Goal: Task Accomplishment & Management: Manage account settings

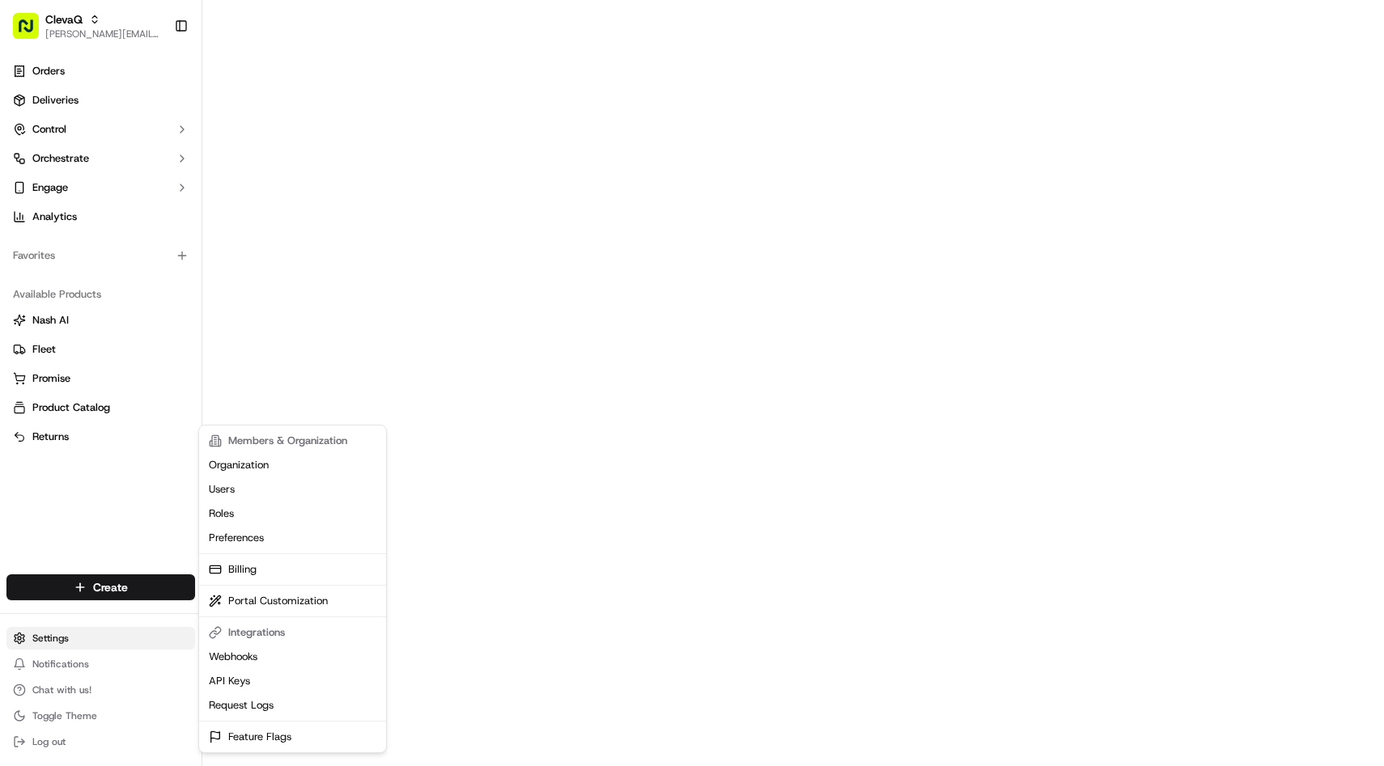
click at [46, 638] on html "ClevaQ [EMAIL_ADDRESS][DOMAIN_NAME] Toggle Sidebar Orders Deliveries Control Or…" at bounding box center [692, 383] width 1384 height 766
click at [257, 489] on link "Users" at bounding box center [292, 489] width 180 height 24
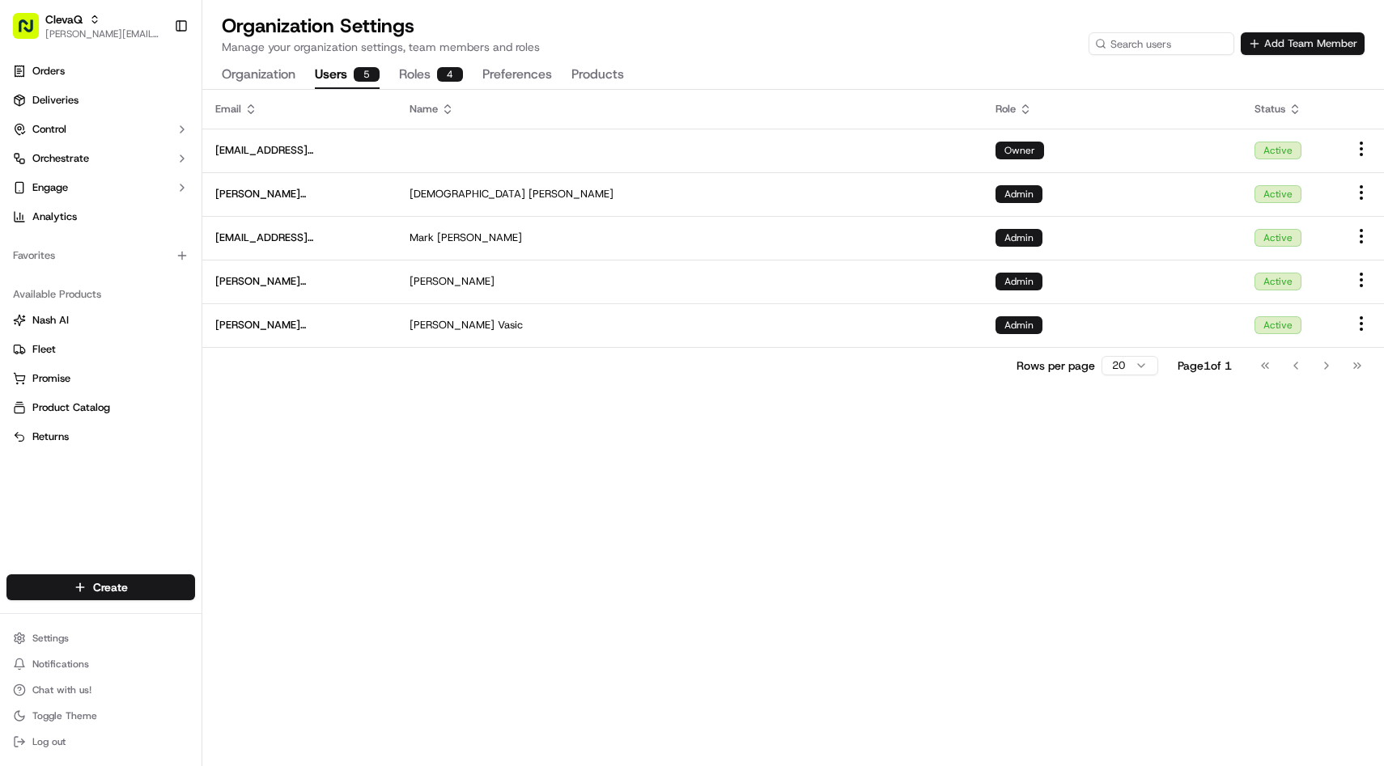
click at [1295, 37] on button "Add Team Member" at bounding box center [1302, 43] width 124 height 23
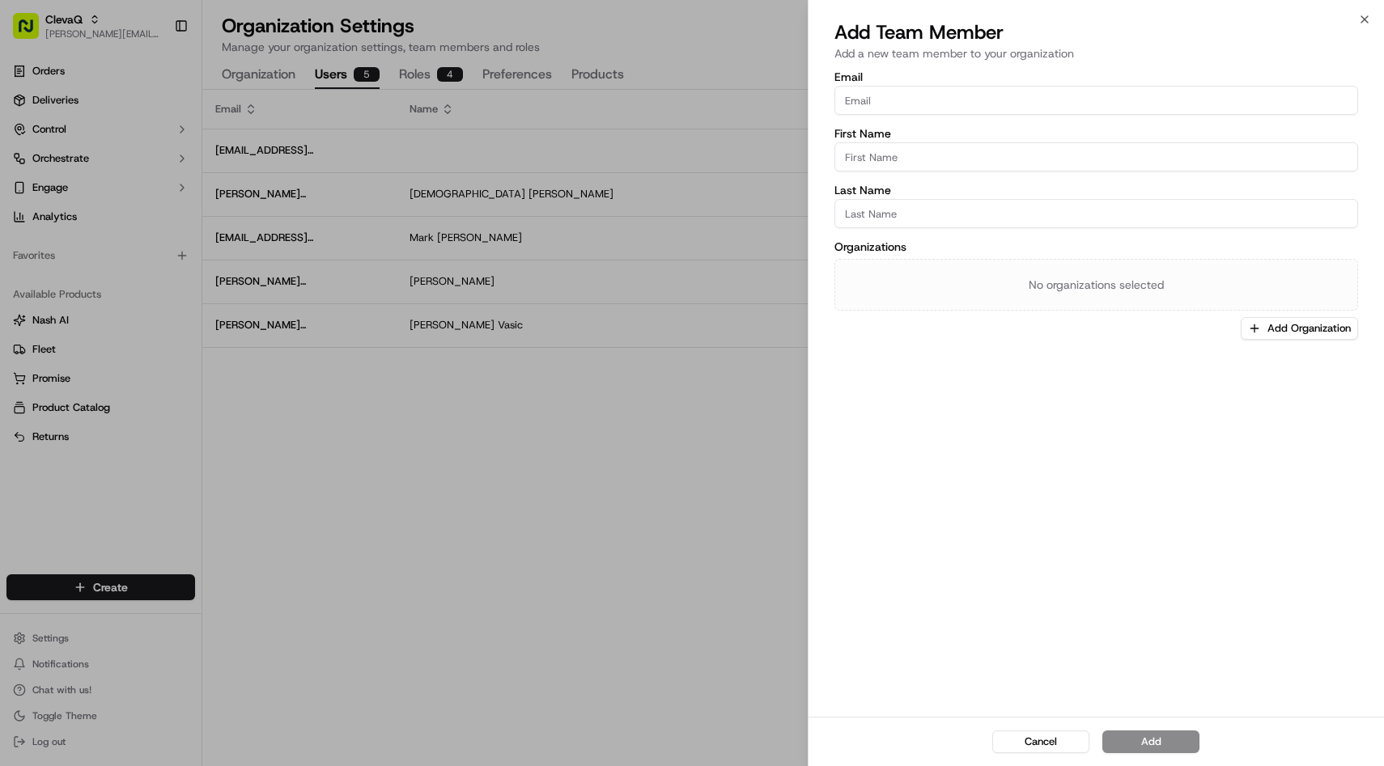
click at [969, 92] on input "Email" at bounding box center [1096, 100] width 524 height 29
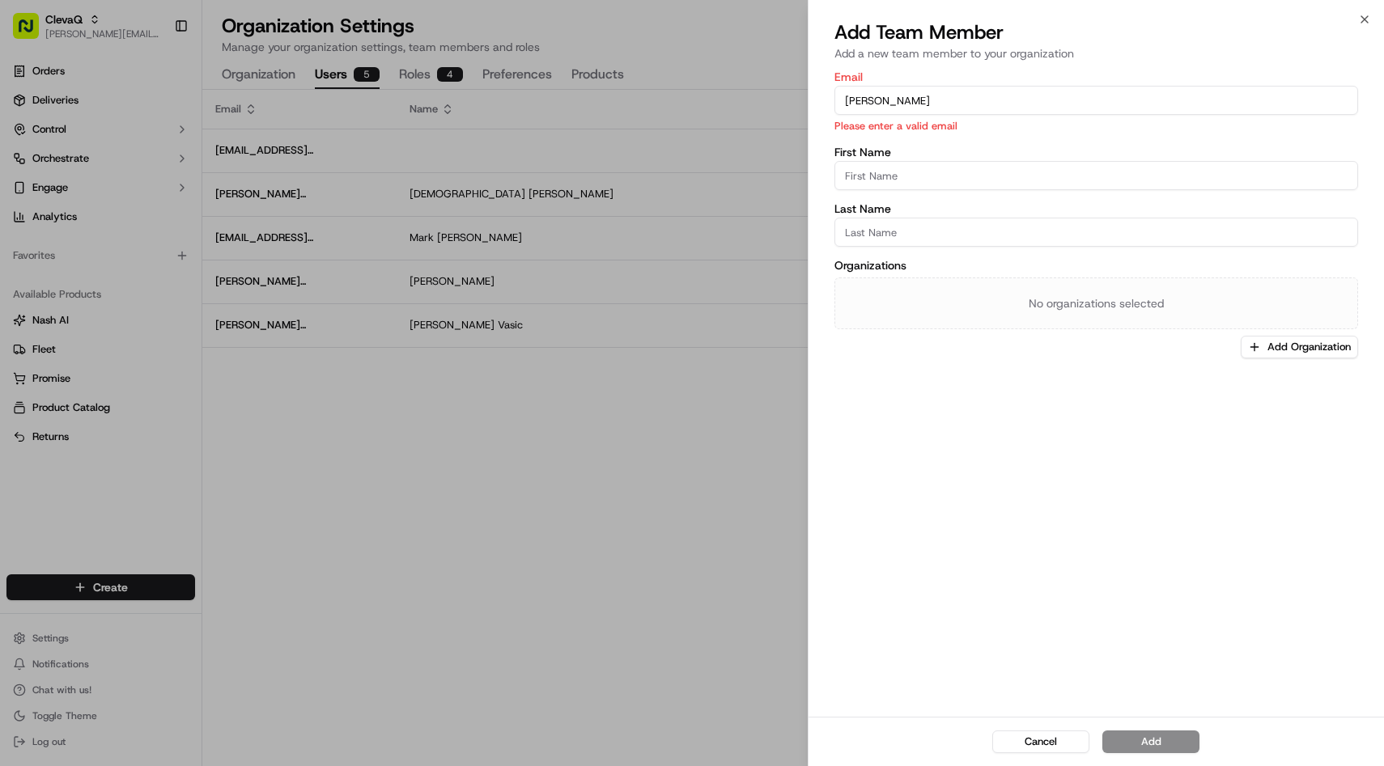
type input "[EMAIL_ADDRESS][DOMAIN_NAME]"
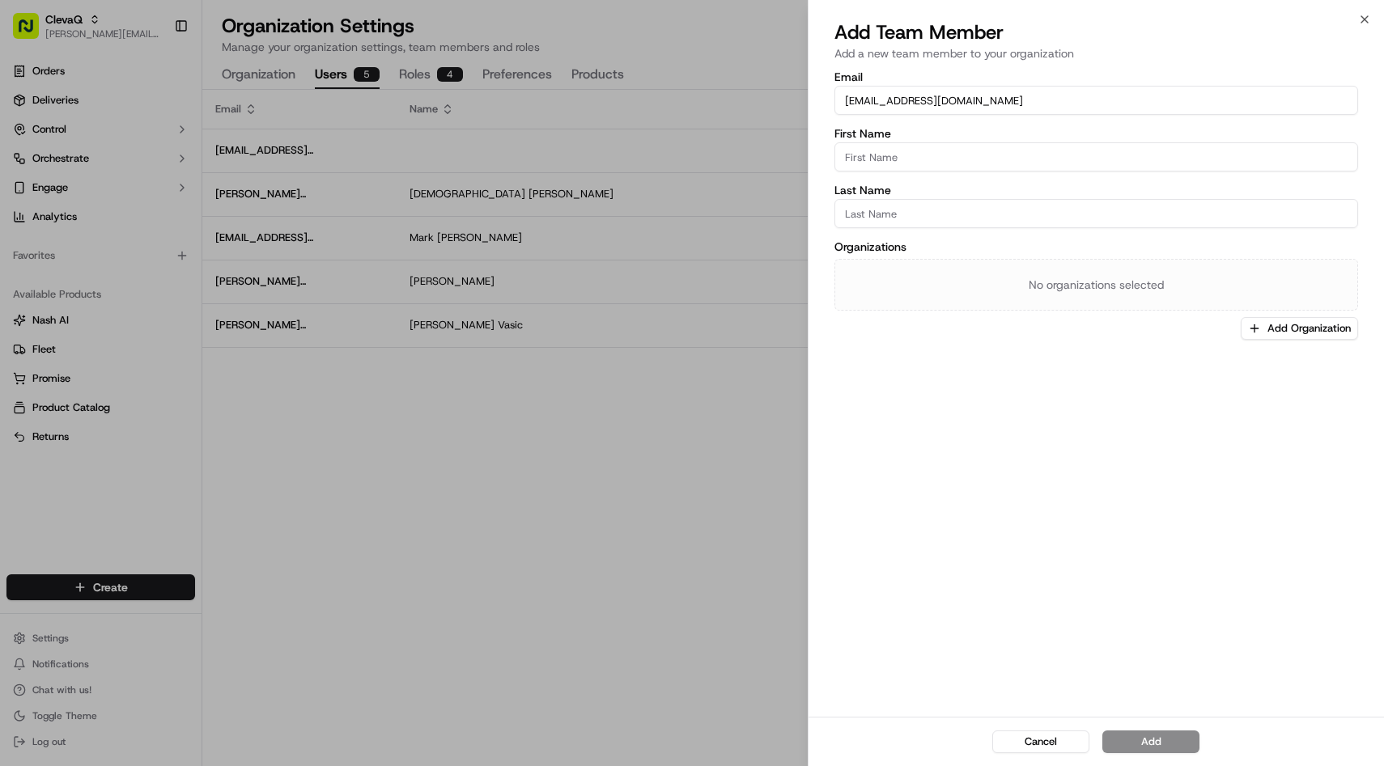
click at [938, 144] on input "First Name" at bounding box center [1096, 156] width 524 height 29
type input "Lauren"
click at [888, 223] on input "Last Name" at bounding box center [1096, 213] width 524 height 29
type input "[PERSON_NAME]"
click at [1261, 330] on button "Add Organization" at bounding box center [1298, 328] width 117 height 23
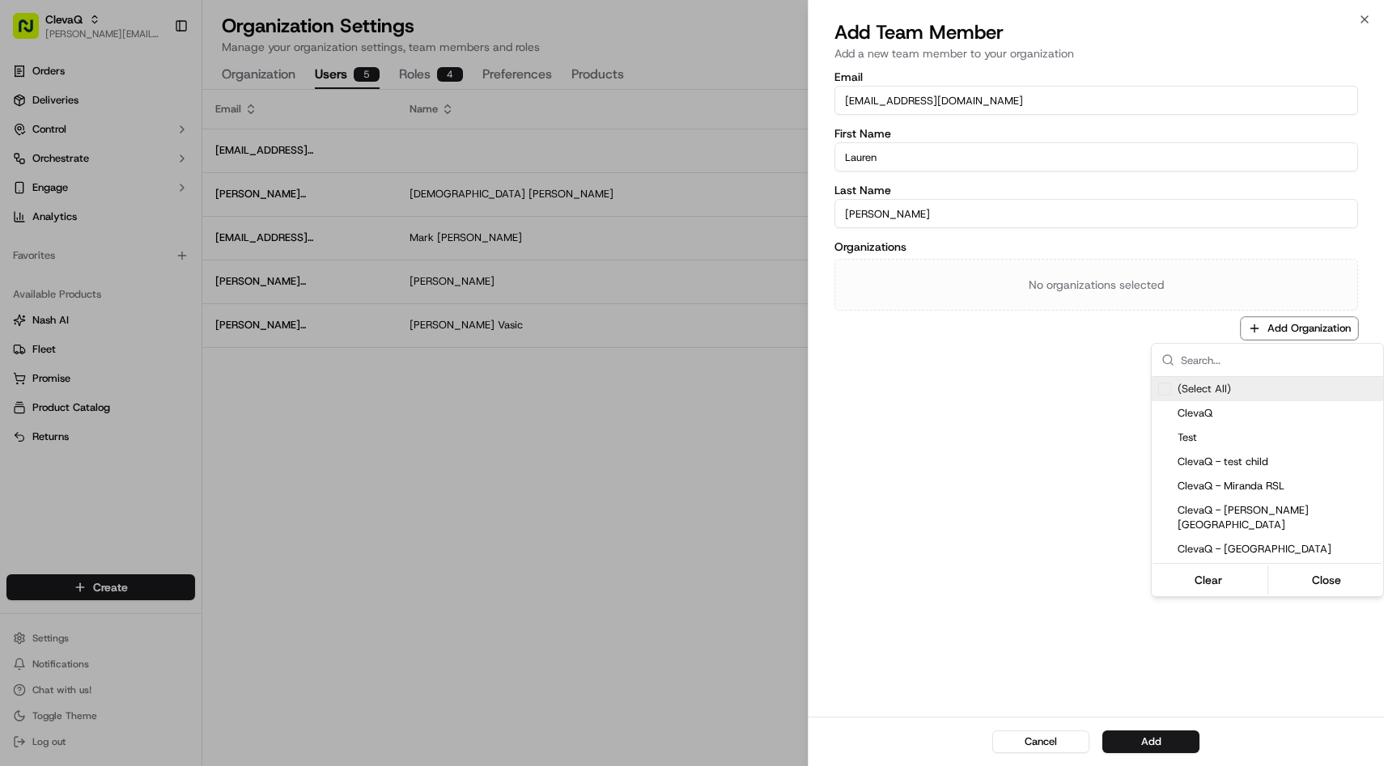
click at [1168, 390] on div "Suggestions" at bounding box center [1164, 389] width 13 height 13
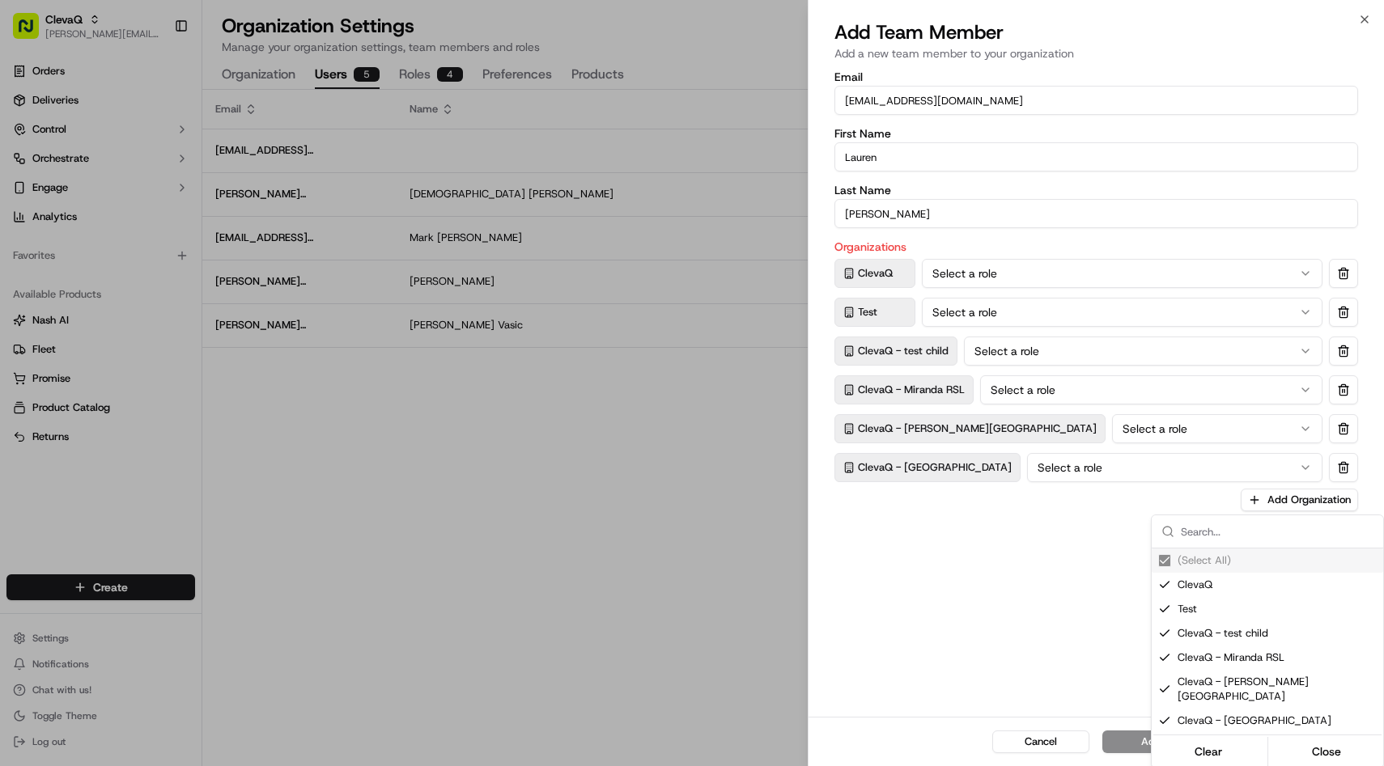
click at [949, 577] on div at bounding box center [692, 383] width 1384 height 766
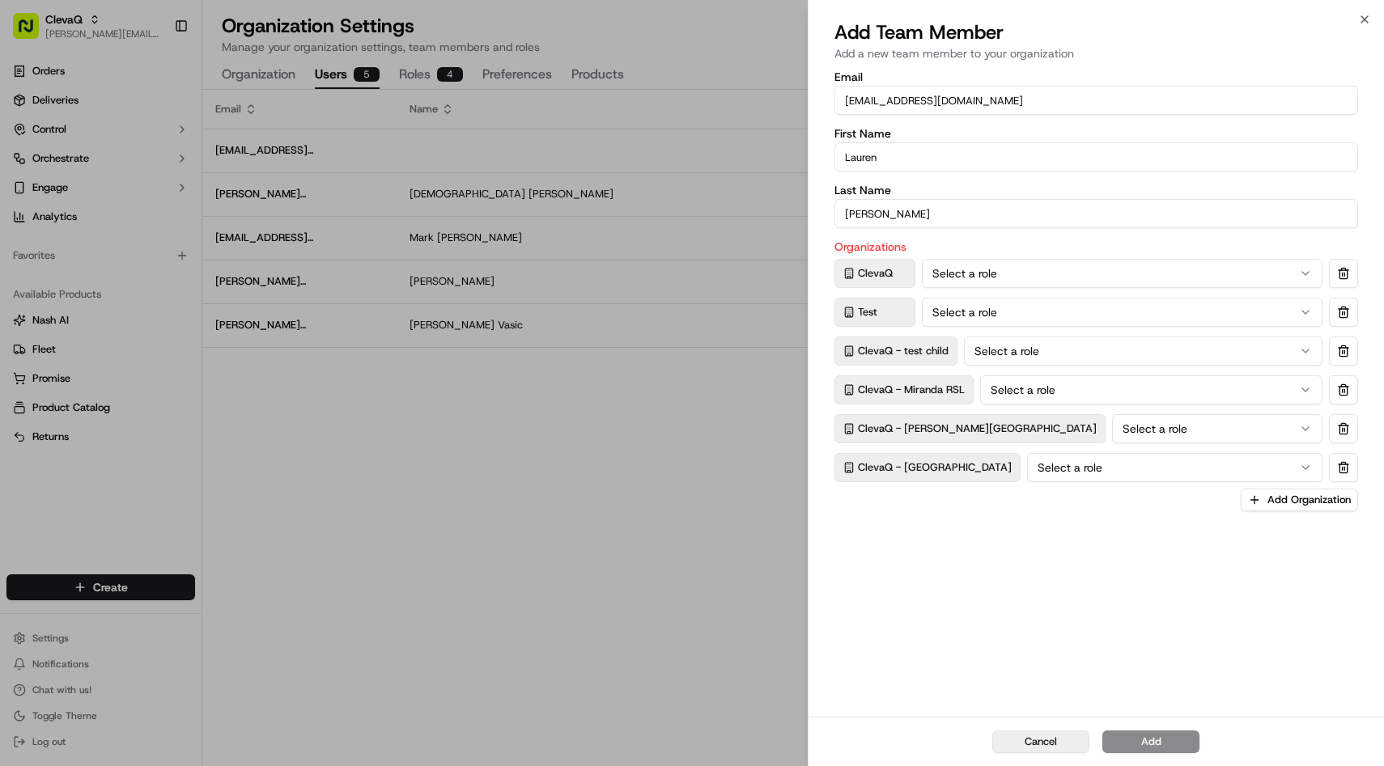
click at [1019, 748] on button "Cancel" at bounding box center [1040, 742] width 97 height 23
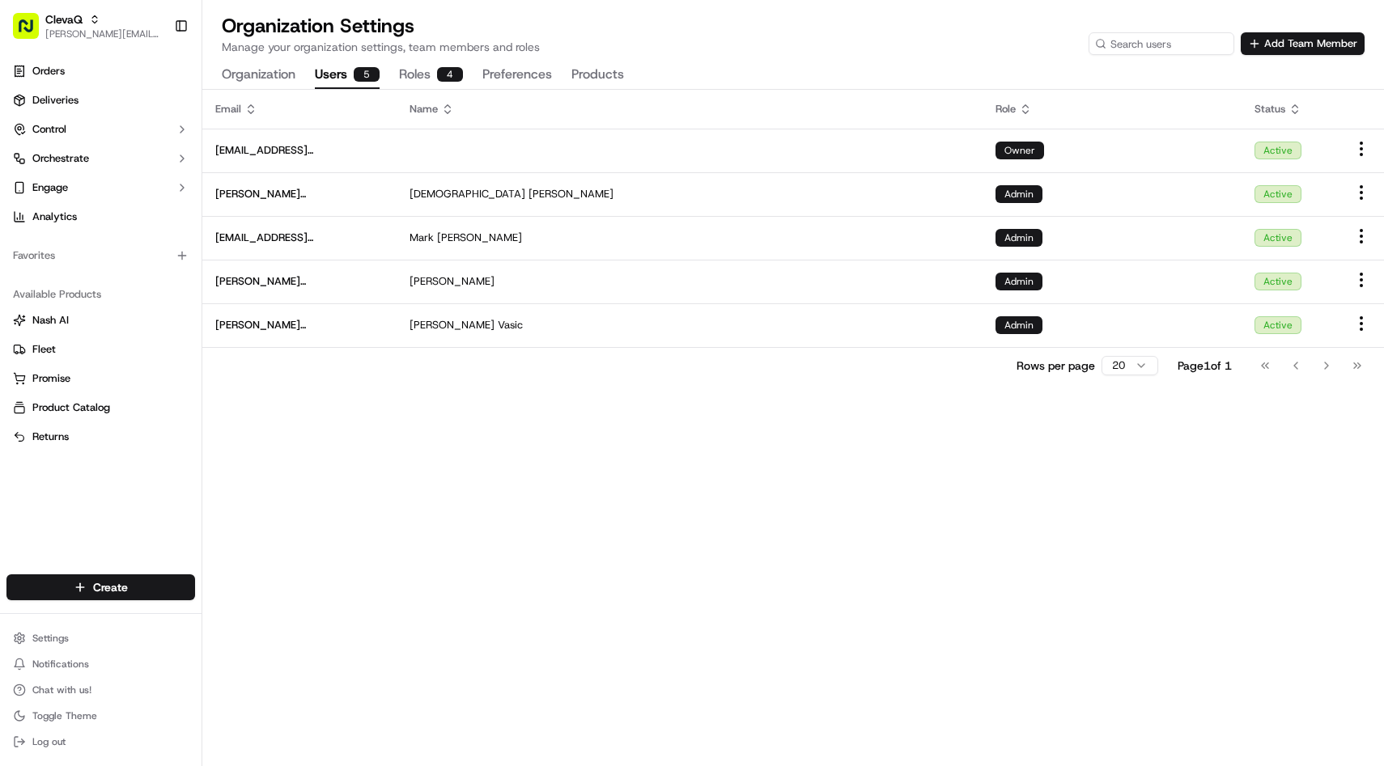
click at [116, 50] on div "ClevaQ [EMAIL_ADDRESS][DOMAIN_NAME] Toggle Sidebar" at bounding box center [100, 26] width 201 height 52
click at [79, 16] on span "ClevaQ" at bounding box center [63, 19] width 37 height 16
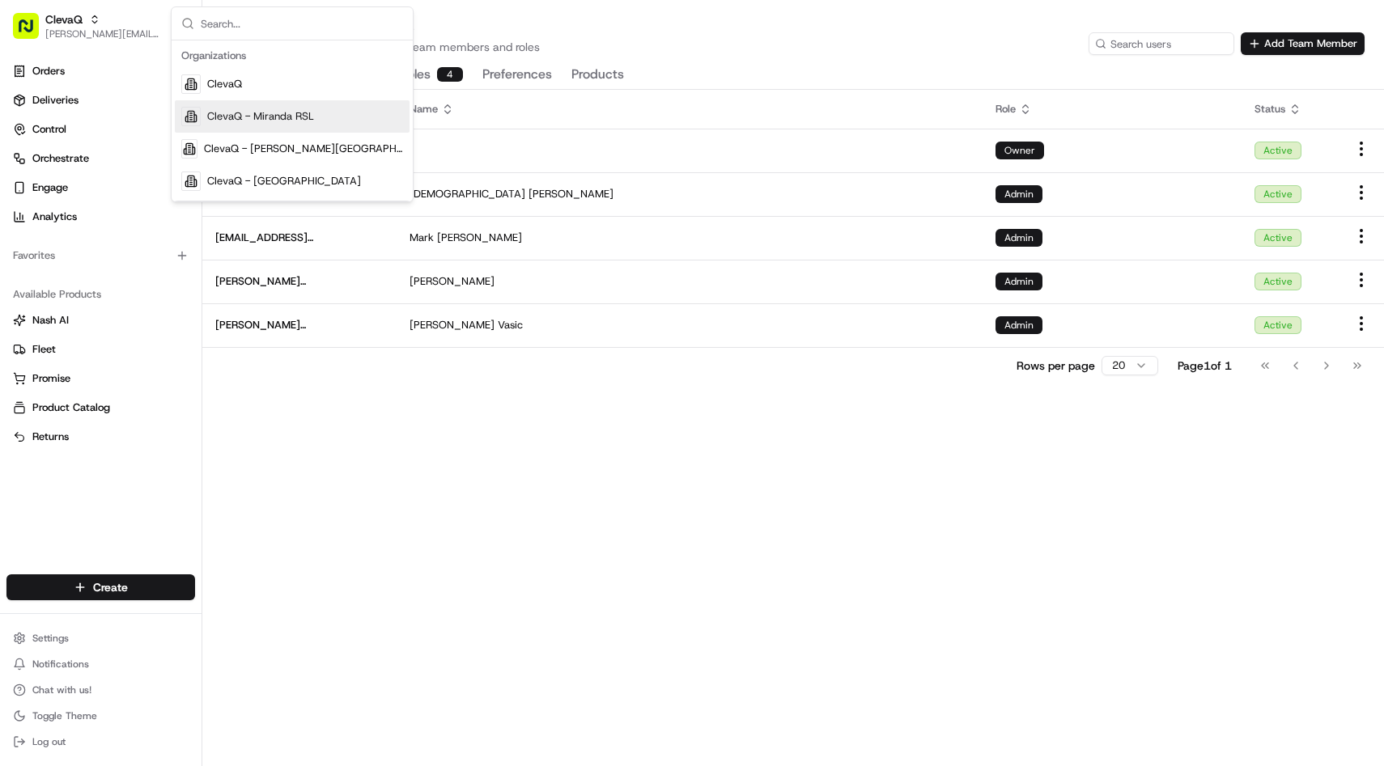
click at [244, 121] on span "ClevaQ - Miranda RSL" at bounding box center [260, 116] width 107 height 15
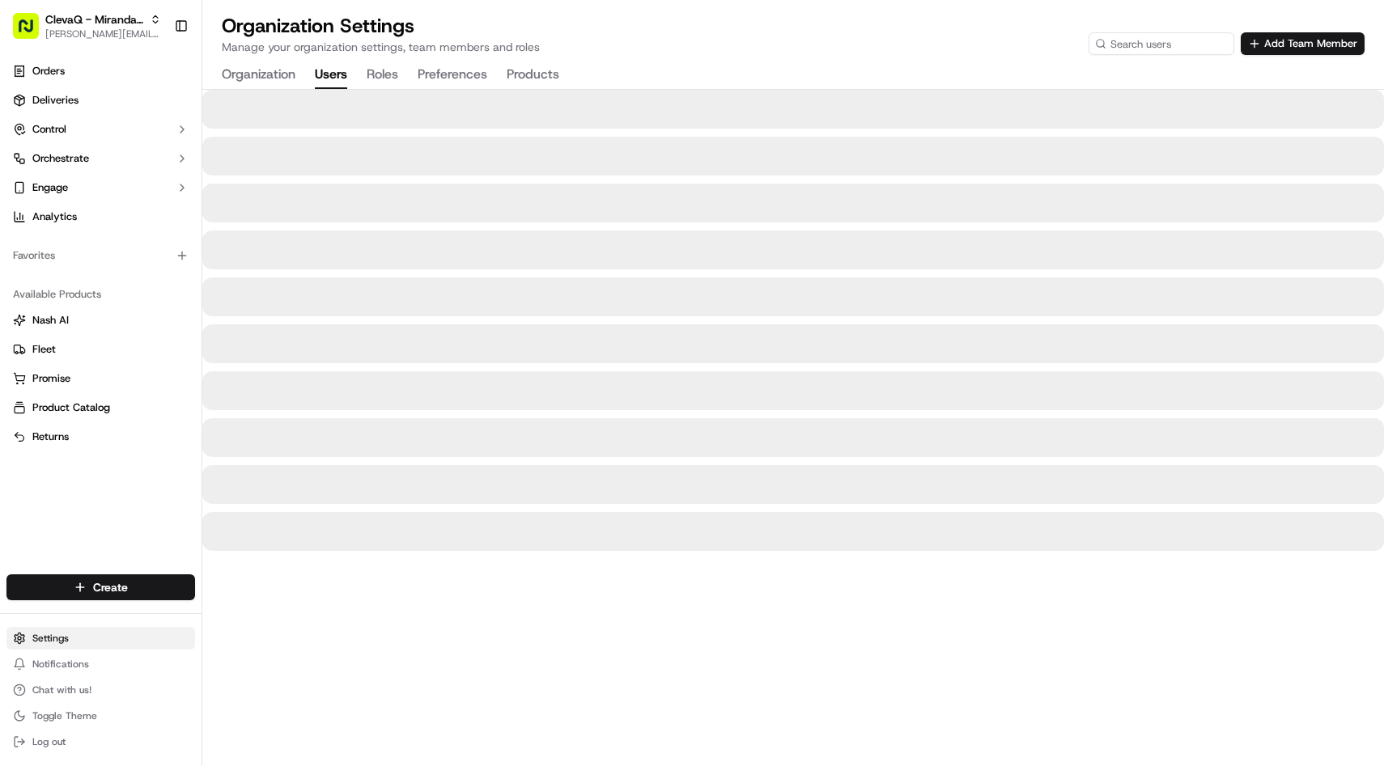
click at [21, 632] on html "[PERSON_NAME] RSL [PERSON_NAME][EMAIL_ADDRESS][DOMAIN_NAME] Toggle Sidebar Orde…" at bounding box center [692, 383] width 1384 height 766
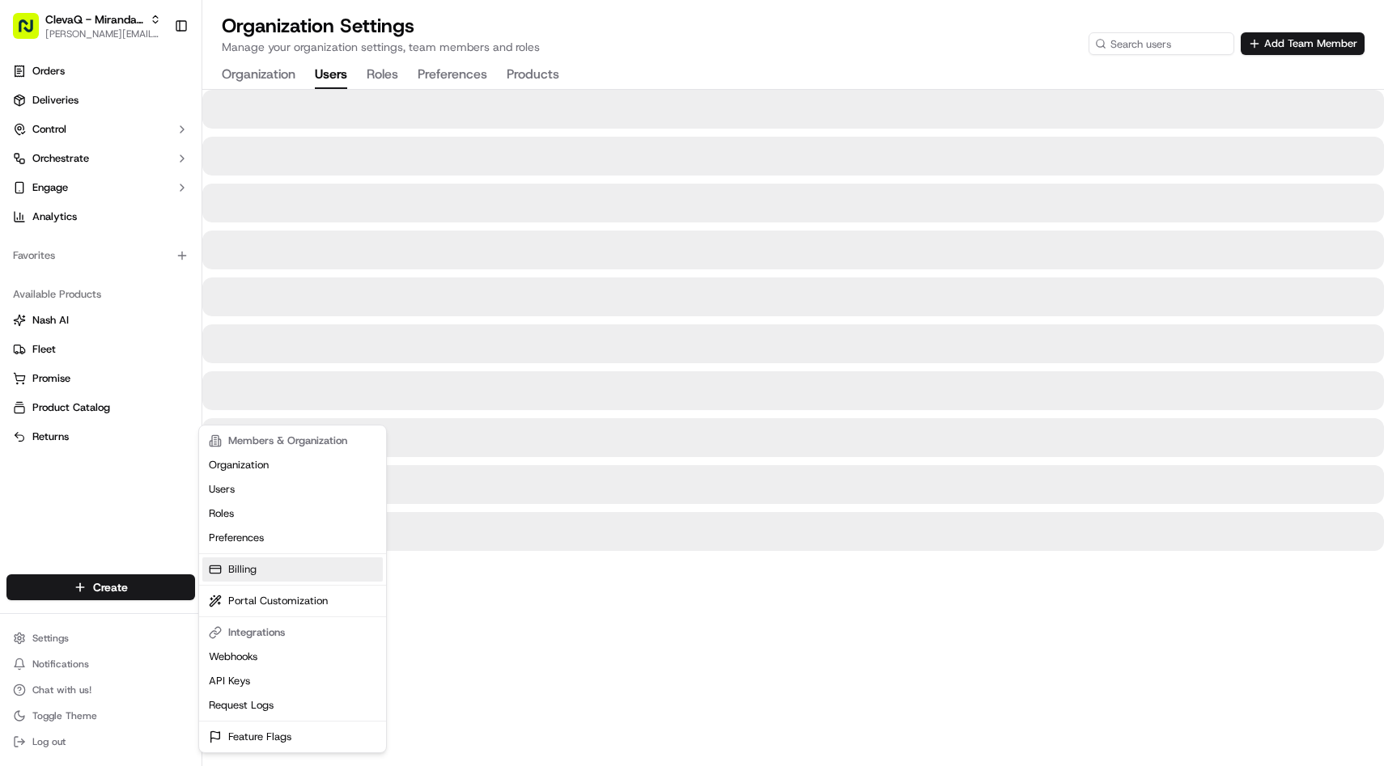
click at [216, 566] on rect at bounding box center [215, 569] width 11 height 7
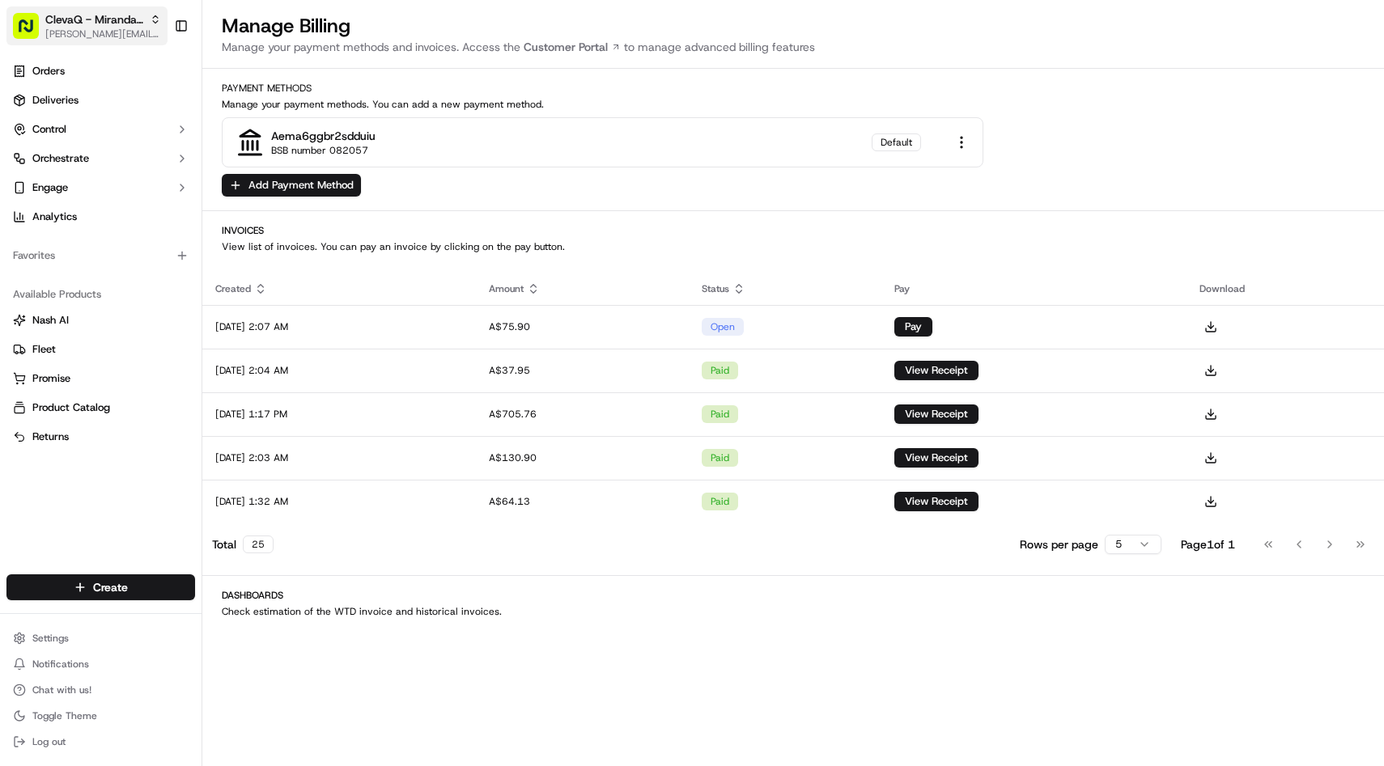
click at [81, 27] on span "ClevaQ - Miranda RSL" at bounding box center [94, 19] width 98 height 16
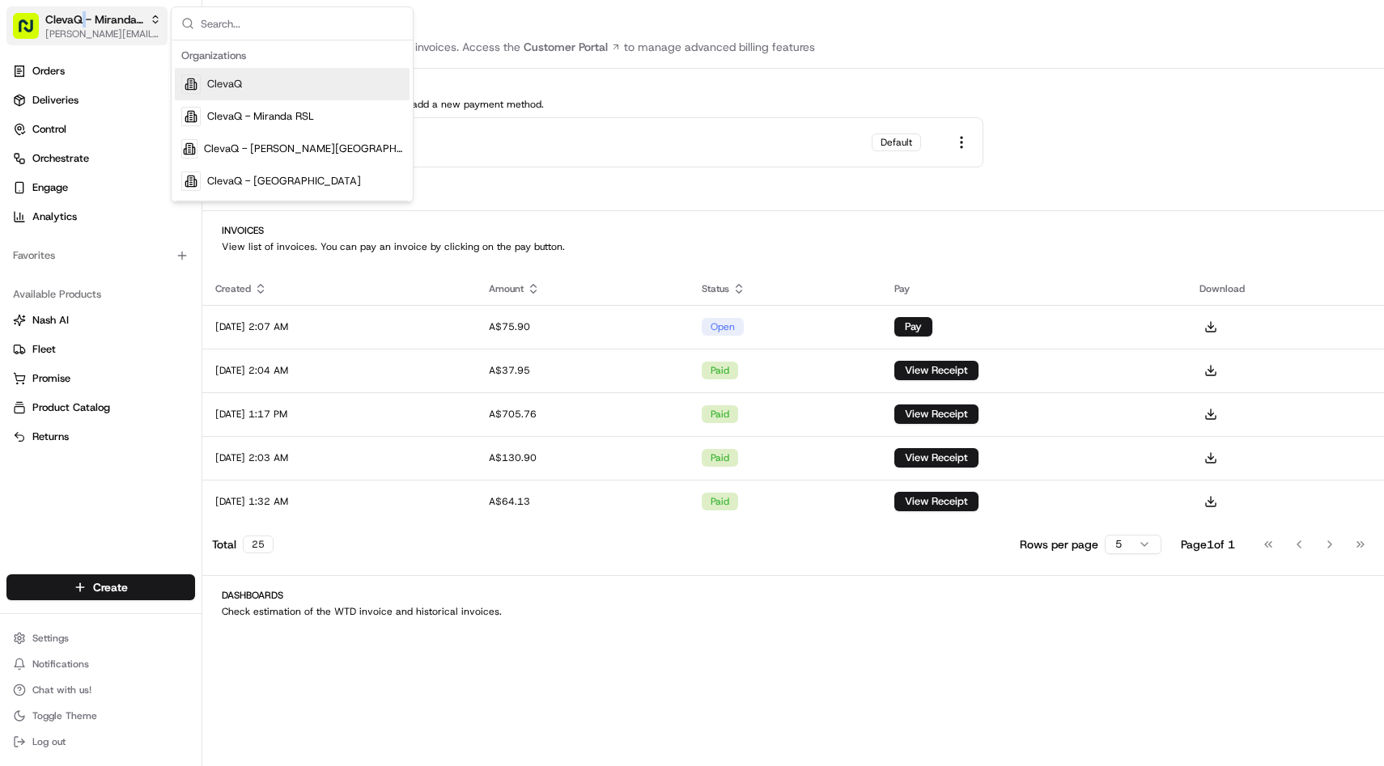
click at [81, 27] on span "ClevaQ - Miranda RSL" at bounding box center [94, 19] width 98 height 16
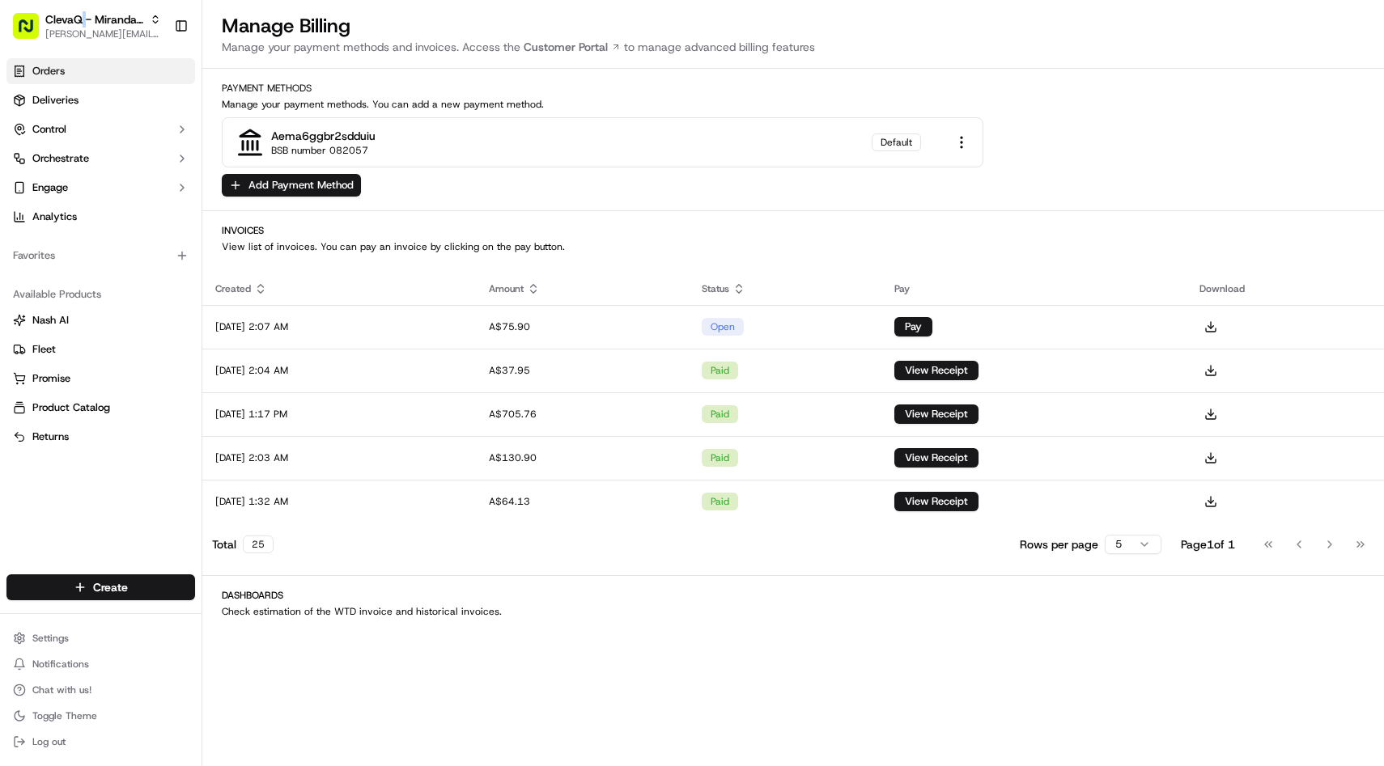
click at [100, 69] on link "Orders" at bounding box center [100, 71] width 189 height 26
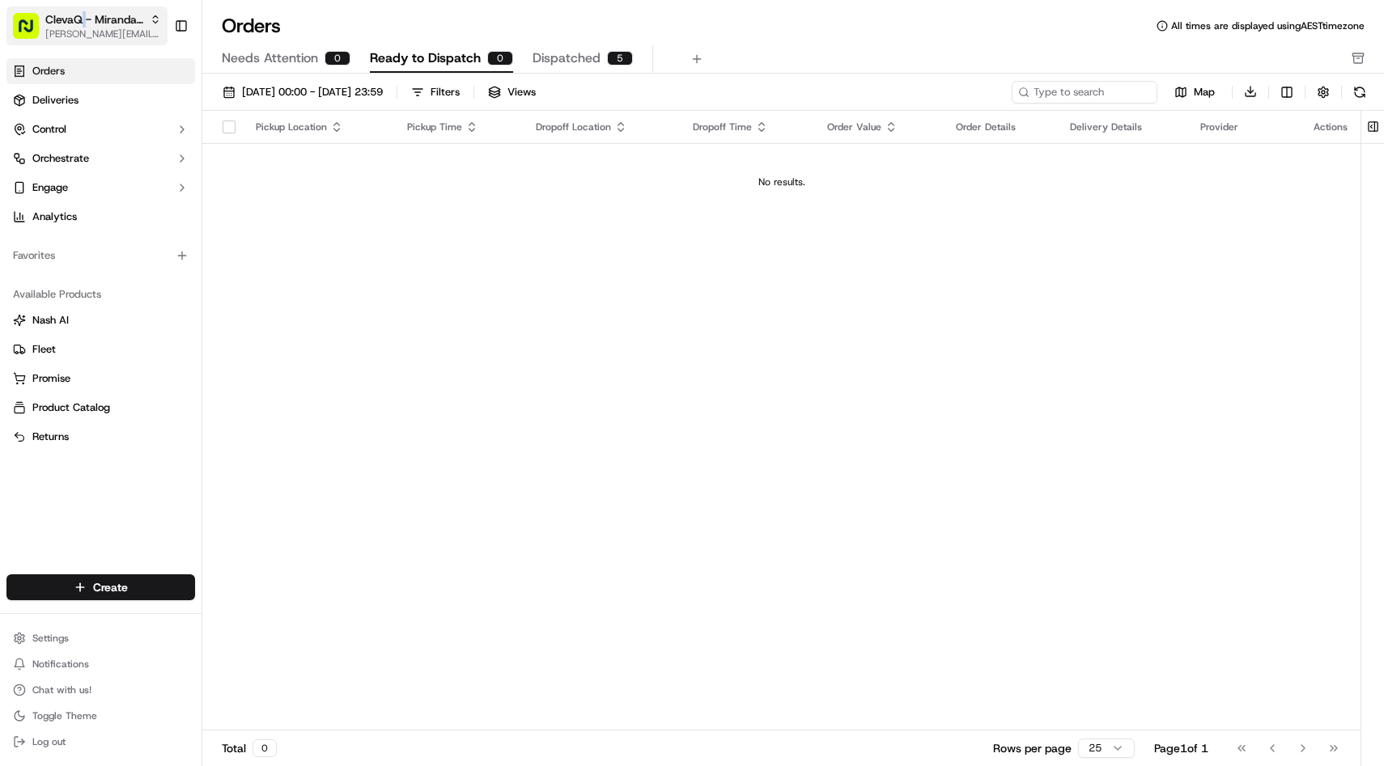
click at [146, 19] on div "ClevaQ - Miranda RSL" at bounding box center [103, 19] width 116 height 16
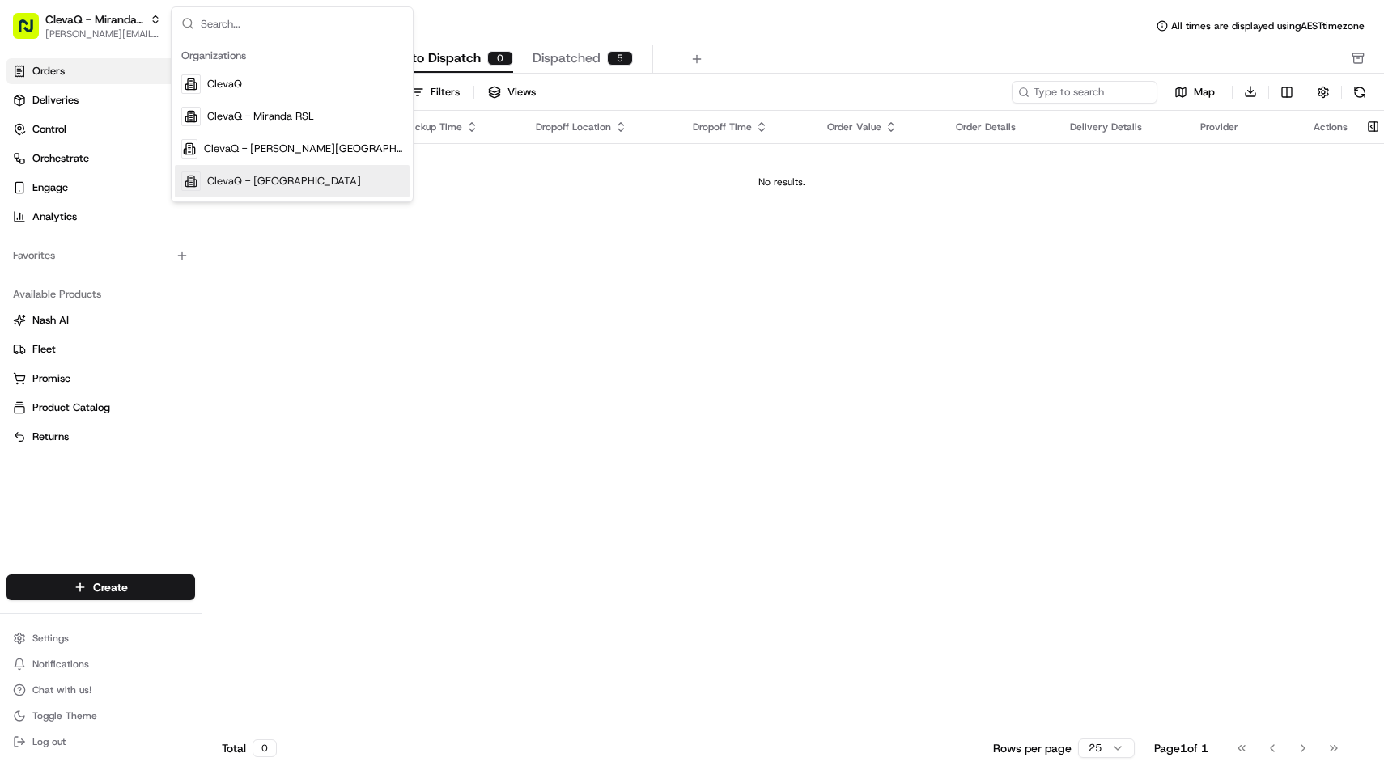
click at [250, 189] on div "ClevaQ - [GEOGRAPHIC_DATA]" at bounding box center [292, 181] width 235 height 32
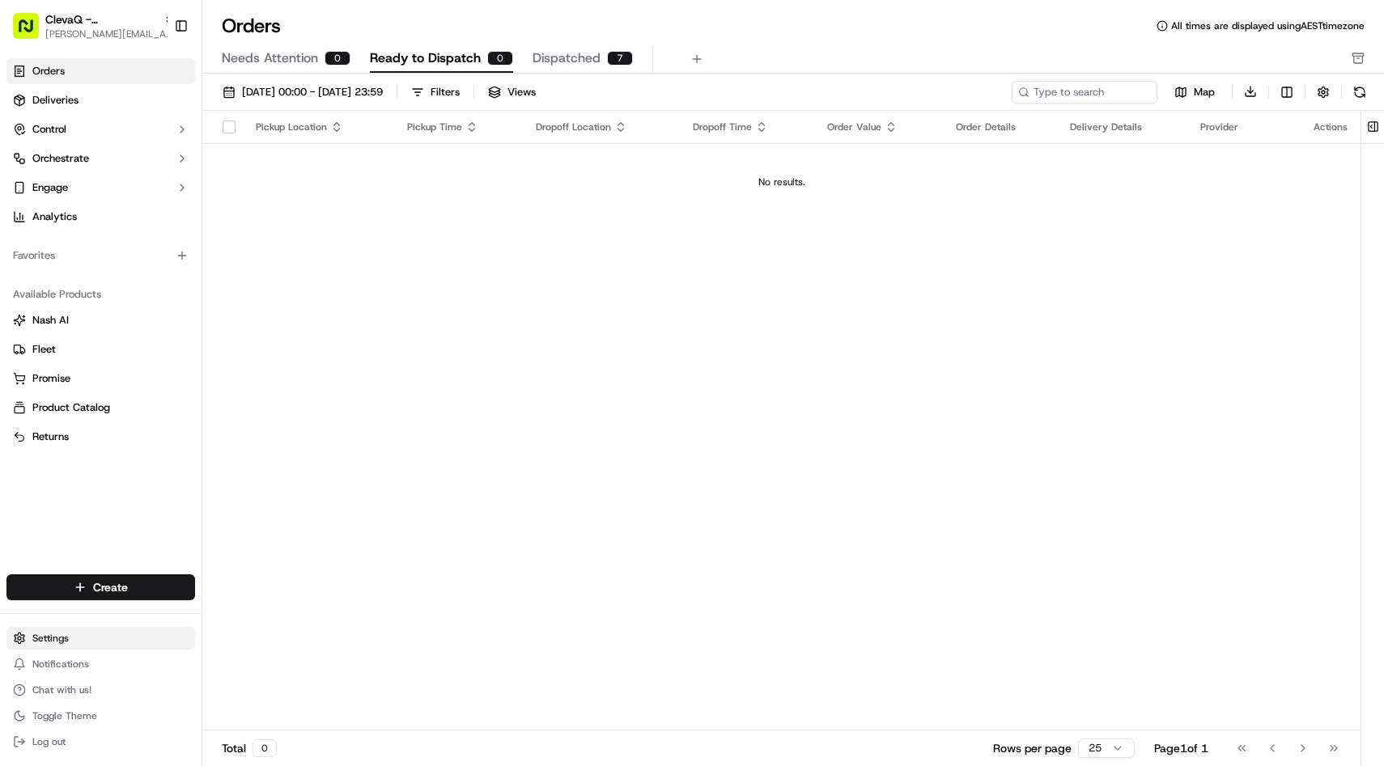
click at [33, 638] on html "ClevaQ - Sana Mediterranean [EMAIL_ADDRESS][DOMAIN_NAME] Toggle Sidebar Orders …" at bounding box center [692, 383] width 1384 height 766
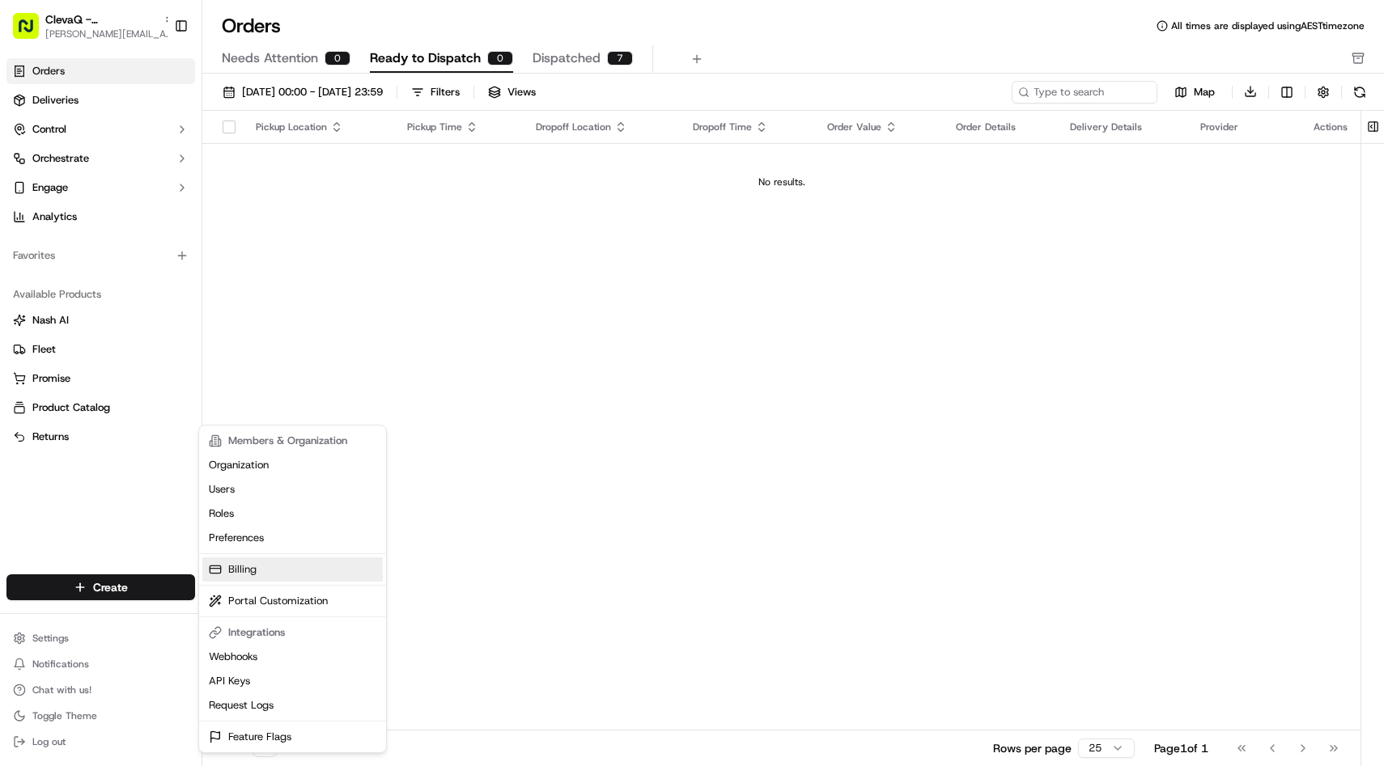
click at [269, 568] on link "Billing" at bounding box center [292, 570] width 180 height 24
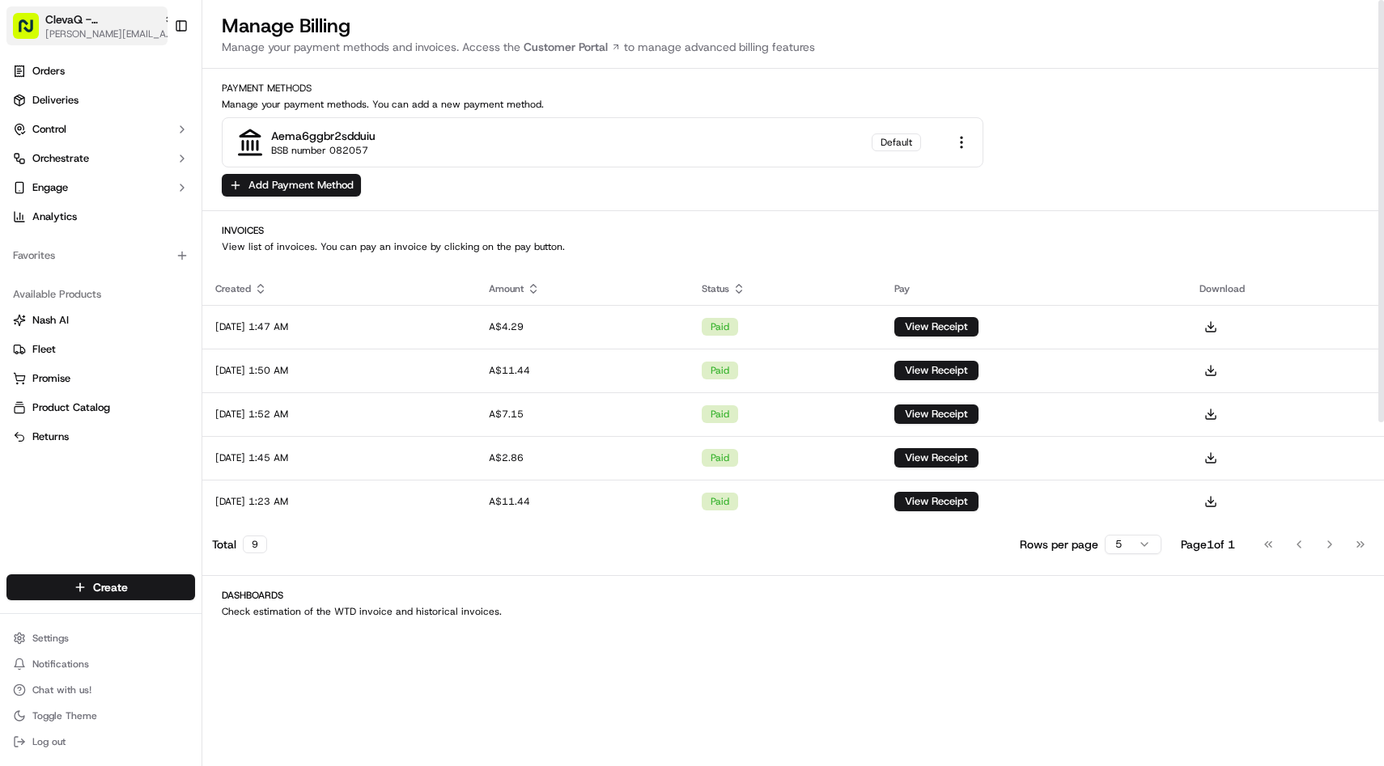
click at [119, 17] on span "ClevaQ - [GEOGRAPHIC_DATA]" at bounding box center [101, 19] width 112 height 16
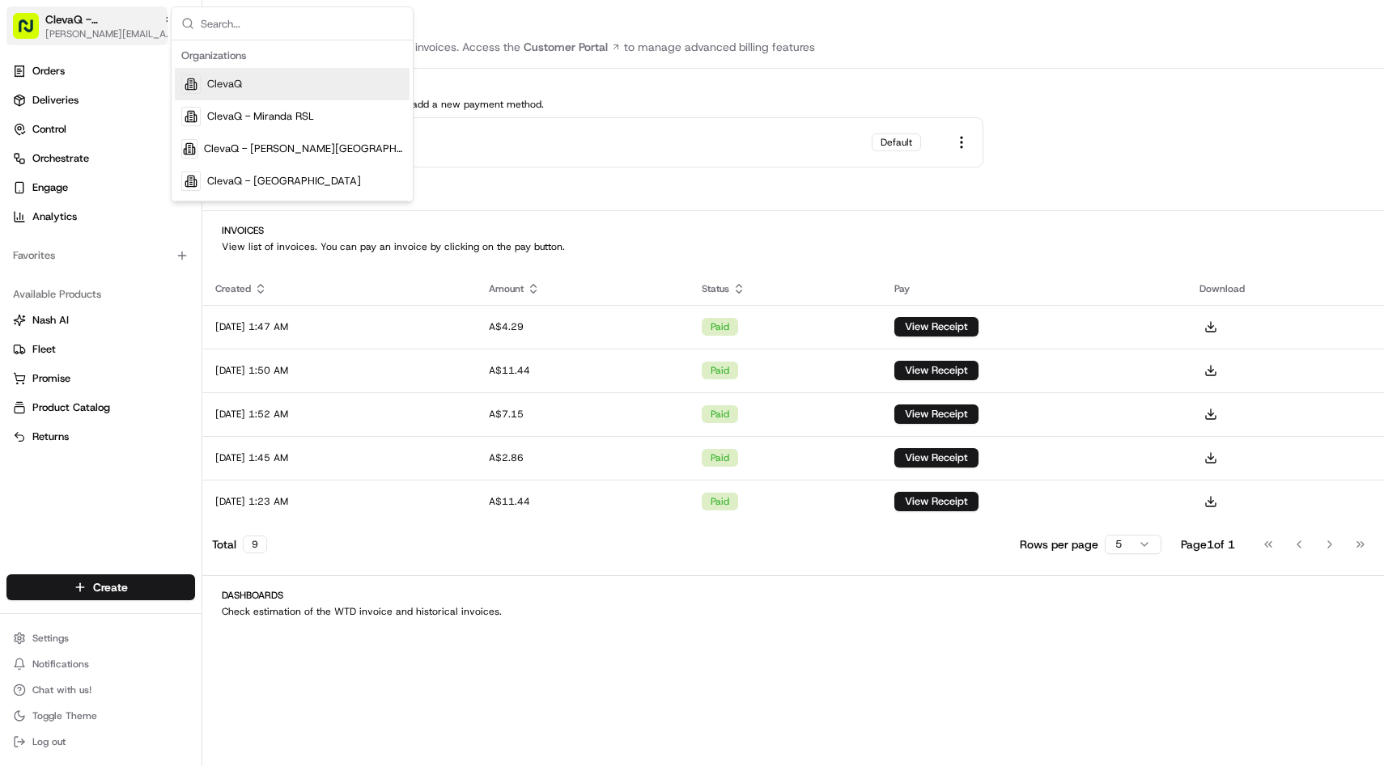
click at [111, 32] on span "[PERSON_NAME][EMAIL_ADDRESS][DOMAIN_NAME]" at bounding box center [109, 34] width 129 height 13
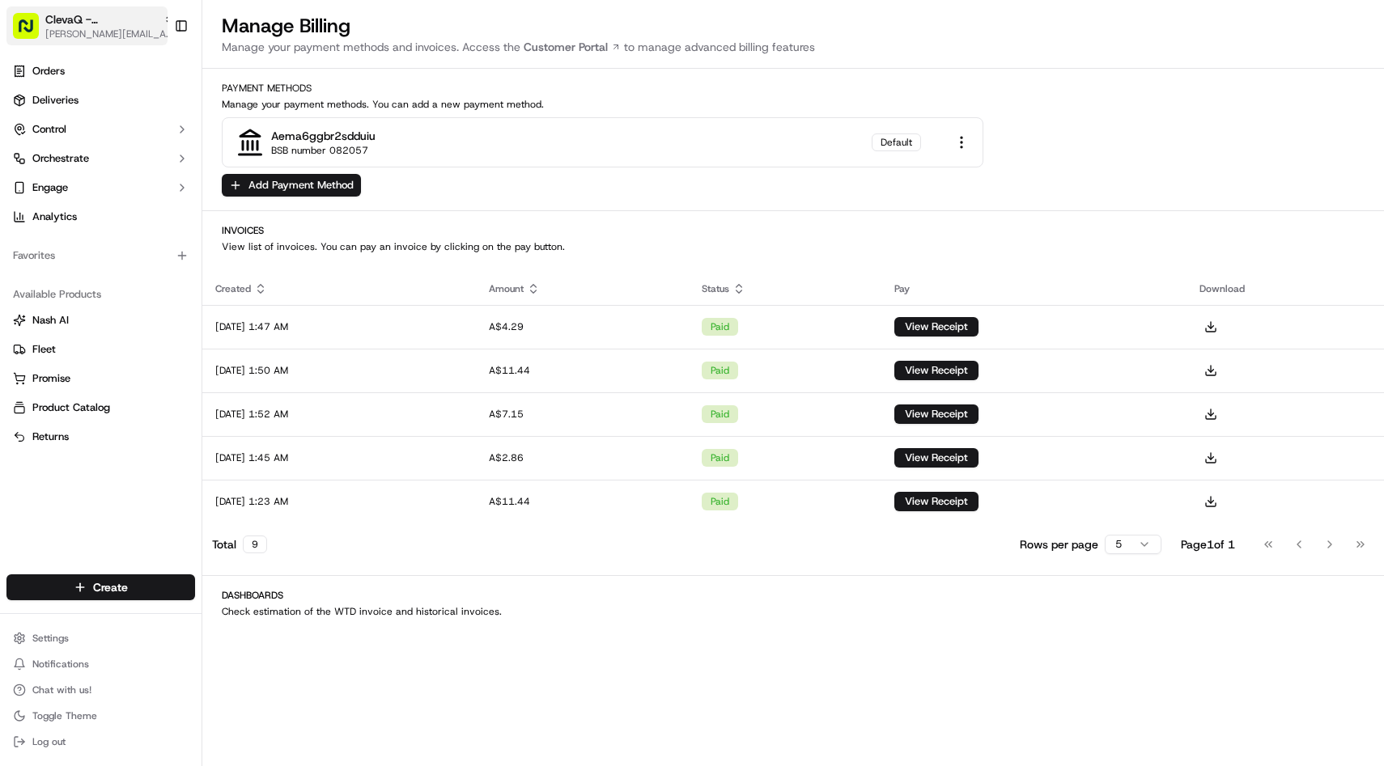
click at [111, 32] on span "[PERSON_NAME][EMAIL_ADDRESS][DOMAIN_NAME]" at bounding box center [109, 34] width 129 height 13
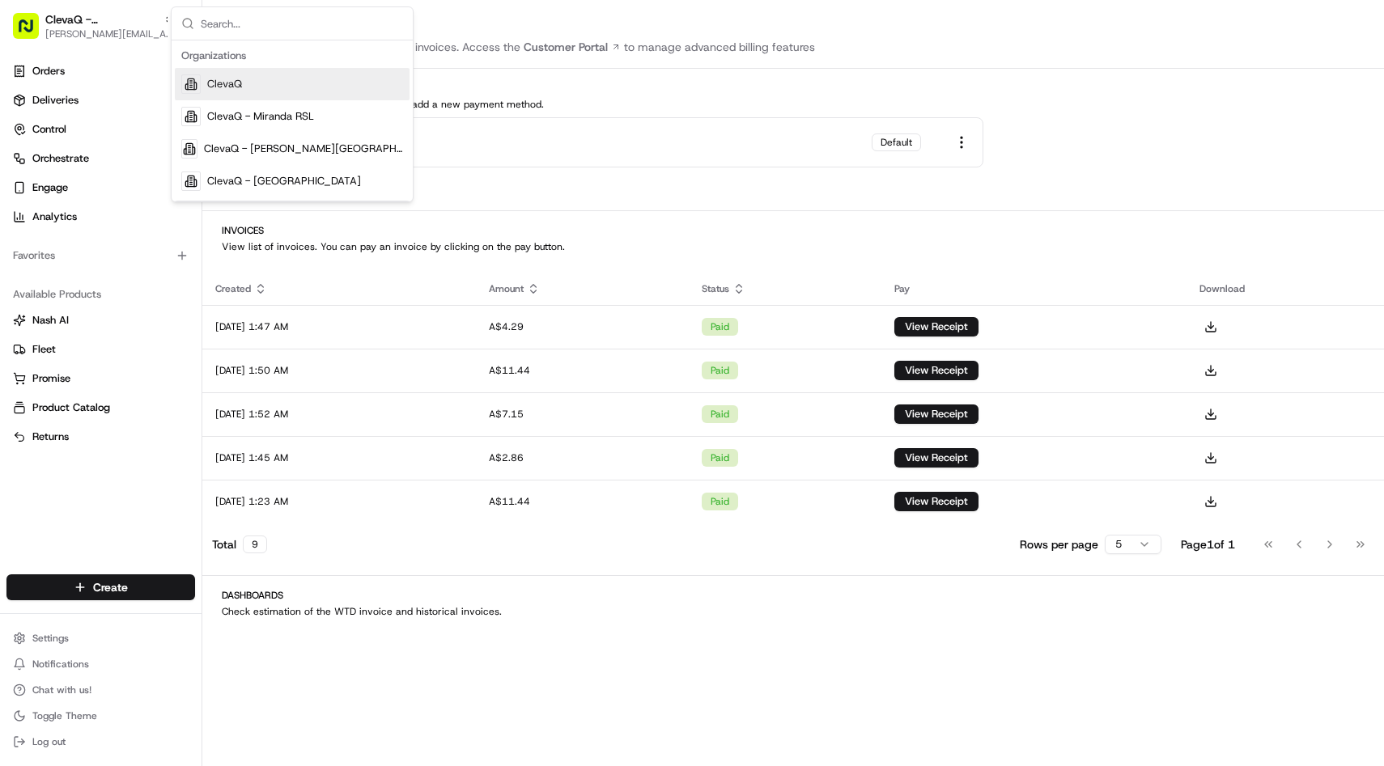
click at [245, 87] on div "ClevaQ" at bounding box center [292, 84] width 235 height 32
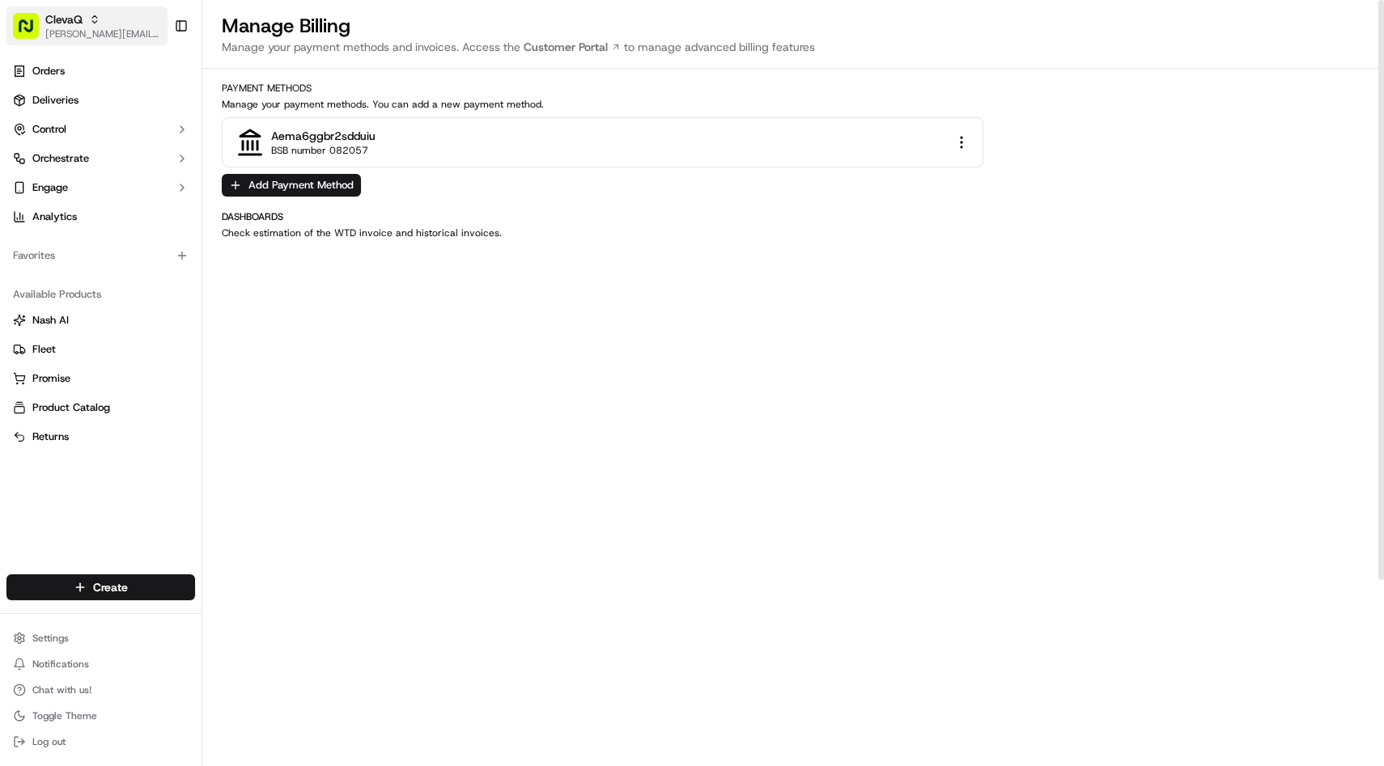
click at [138, 36] on span "[PERSON_NAME][EMAIL_ADDRESS][DOMAIN_NAME]" at bounding box center [103, 34] width 116 height 13
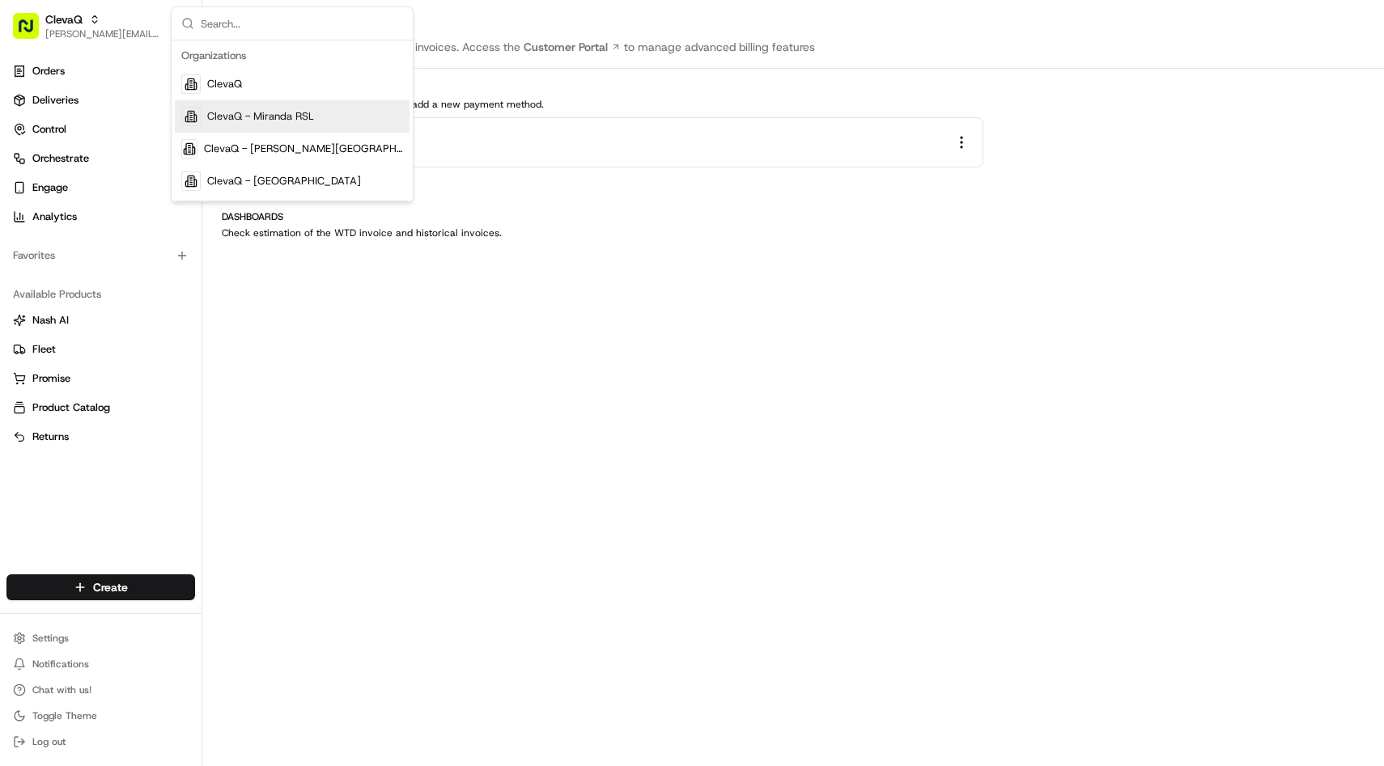
click at [231, 115] on span "ClevaQ - Miranda RSL" at bounding box center [260, 116] width 107 height 15
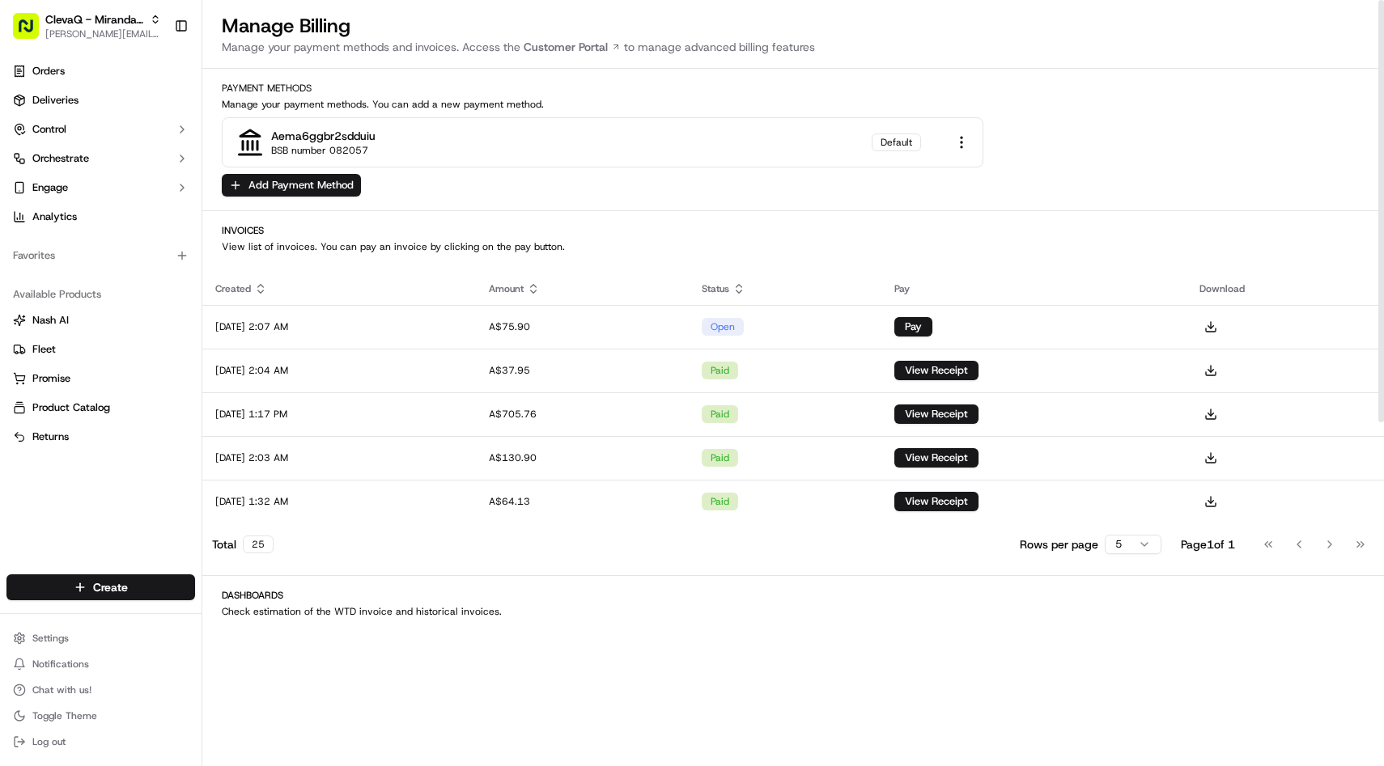
click at [1134, 545] on html "[PERSON_NAME] RSL [PERSON_NAME][EMAIL_ADDRESS][DOMAIN_NAME] Toggle Sidebar Orde…" at bounding box center [692, 383] width 1384 height 766
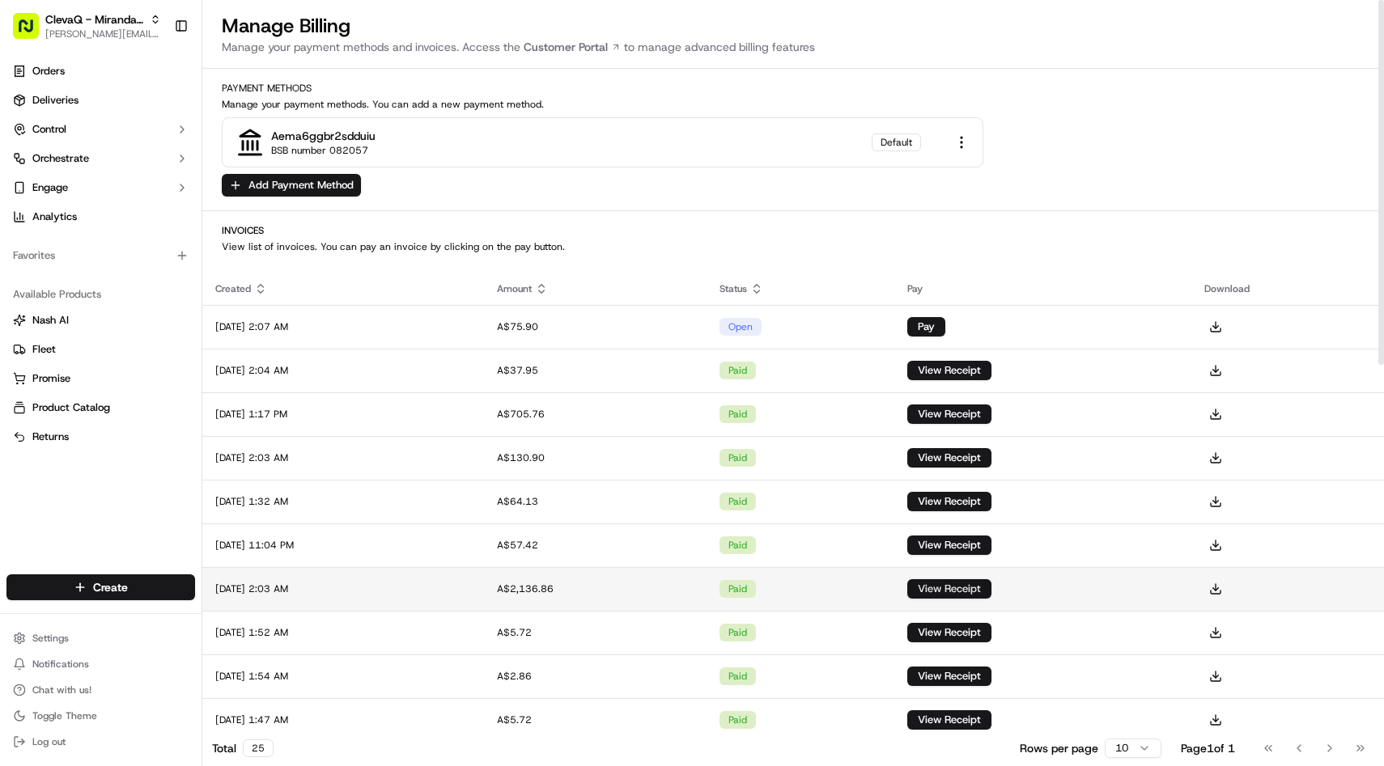
click at [970, 592] on button "View Receipt" at bounding box center [949, 588] width 84 height 19
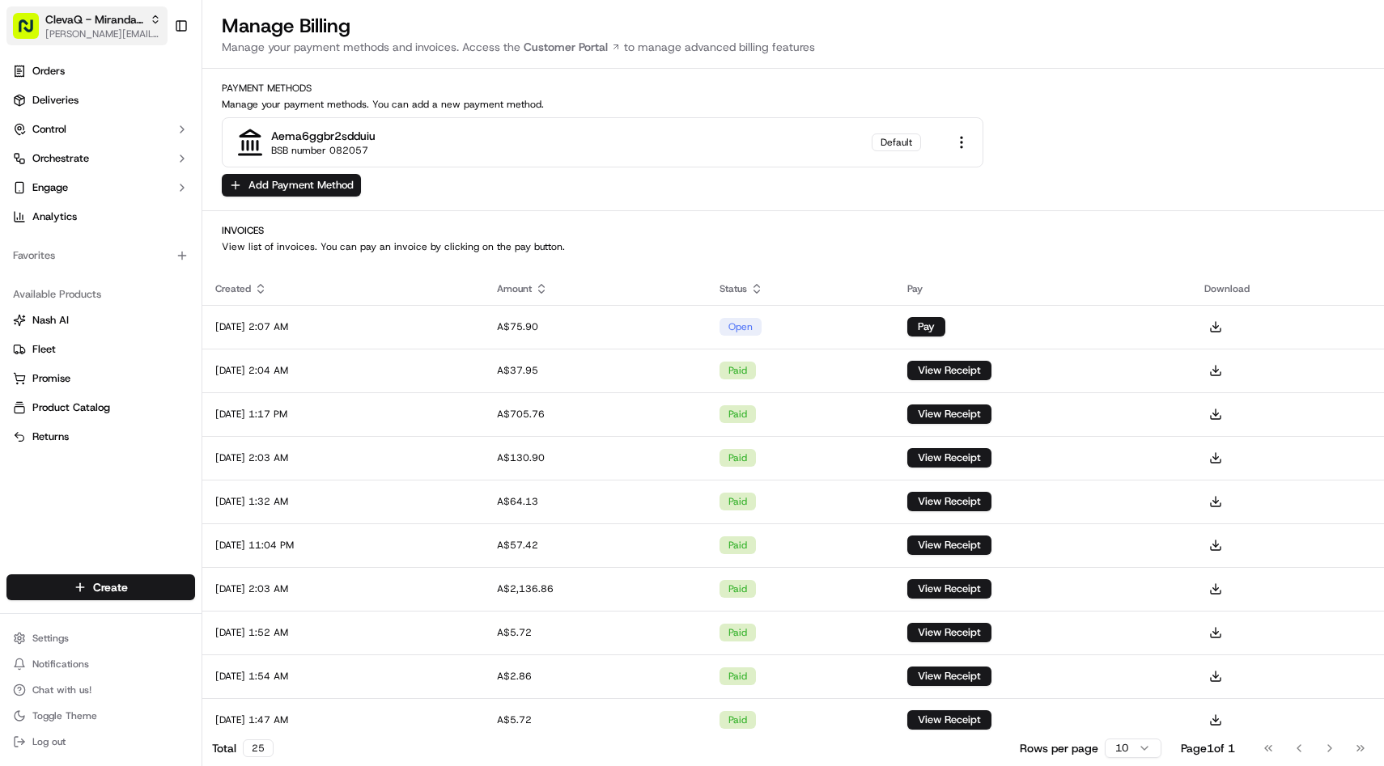
click at [99, 39] on span "[PERSON_NAME][EMAIL_ADDRESS][DOMAIN_NAME]" at bounding box center [103, 34] width 116 height 13
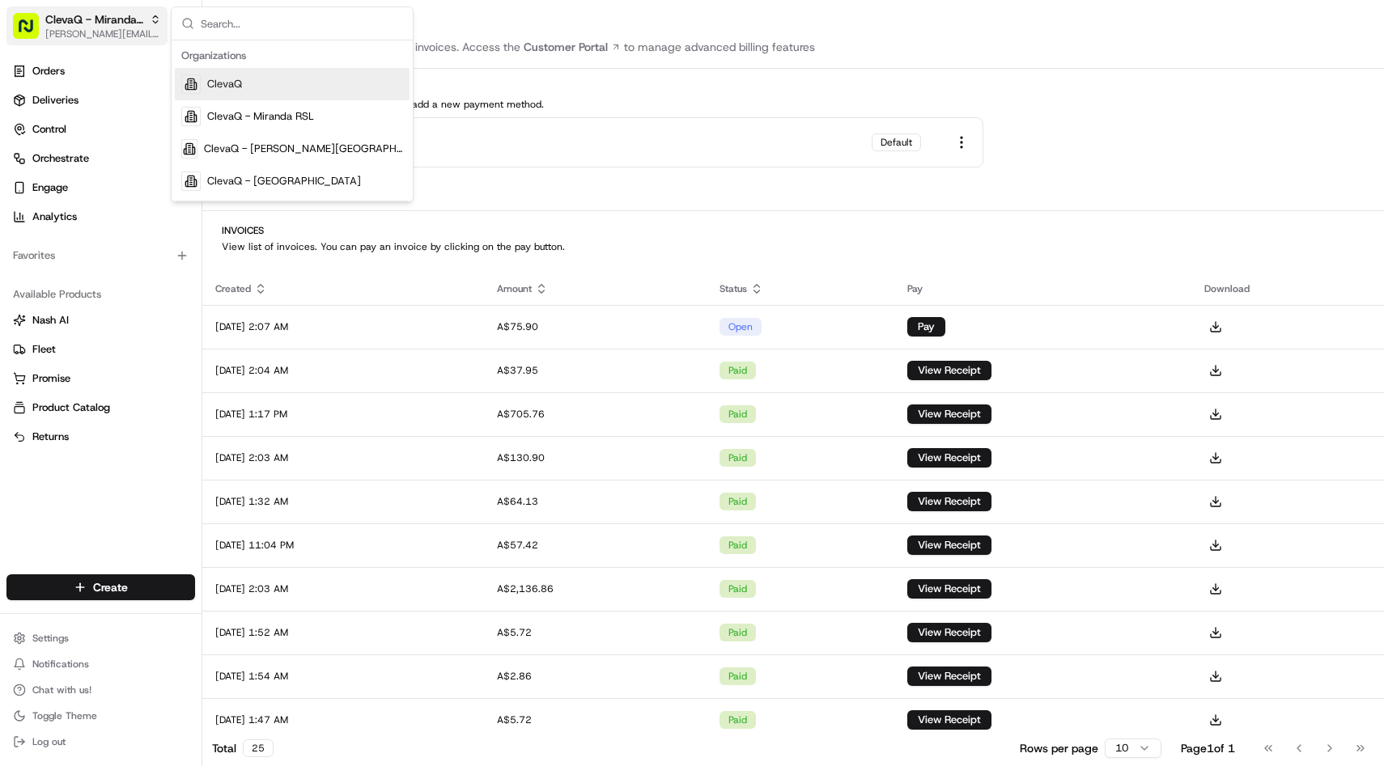
click at [109, 32] on span "[PERSON_NAME][EMAIL_ADDRESS][DOMAIN_NAME]" at bounding box center [103, 34] width 116 height 13
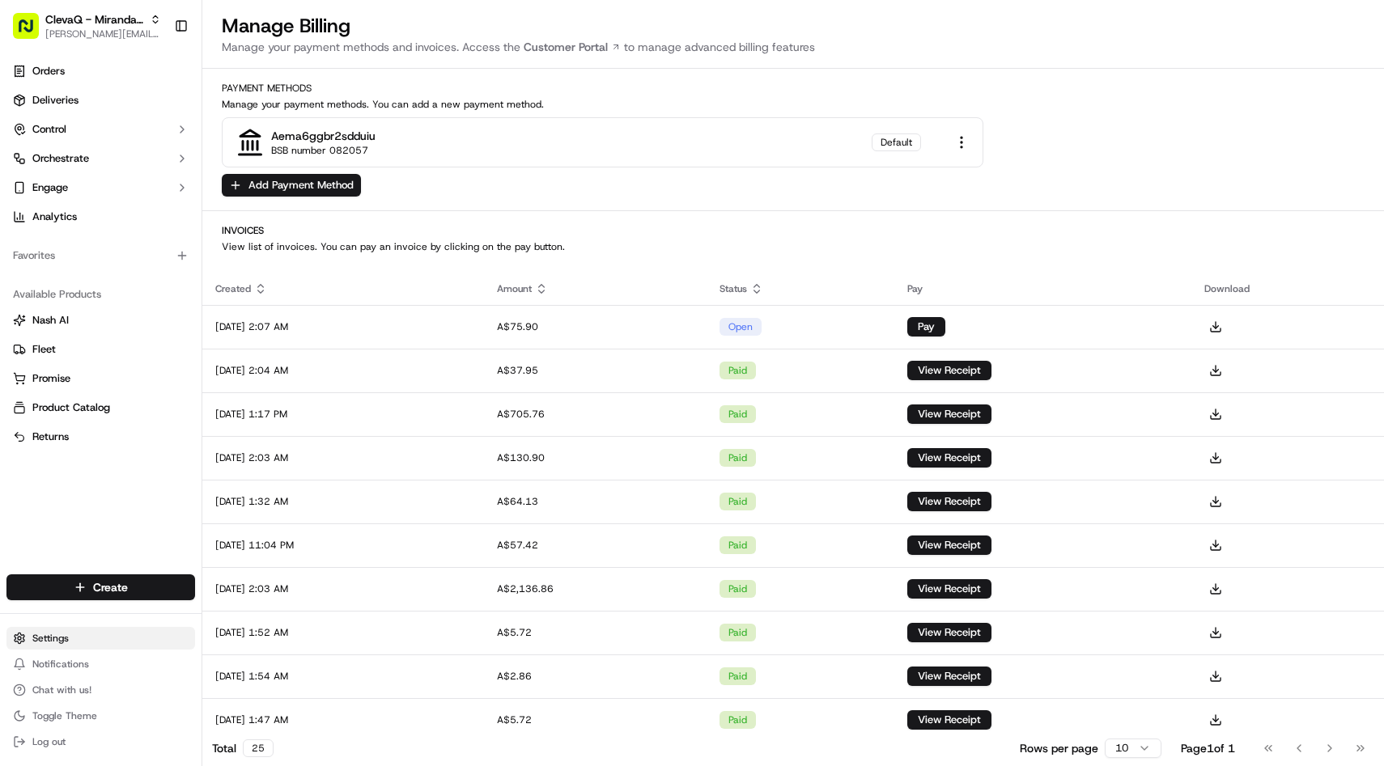
click at [25, 630] on html "[PERSON_NAME] RSL [PERSON_NAME][EMAIL_ADDRESS][DOMAIN_NAME] Toggle Sidebar Orde…" at bounding box center [692, 383] width 1384 height 766
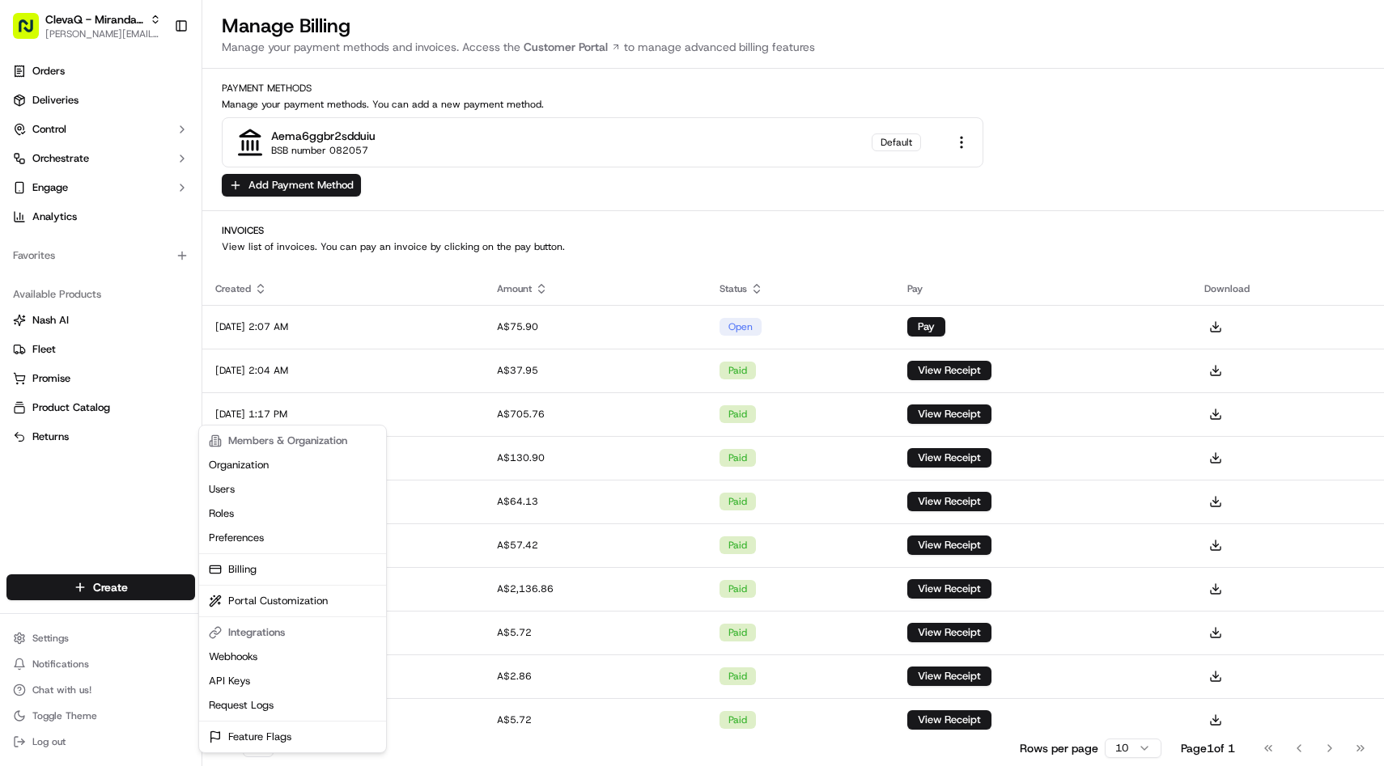
click at [25, 640] on html "[PERSON_NAME] RSL [PERSON_NAME][EMAIL_ADDRESS][DOMAIN_NAME] Toggle Sidebar Orde…" at bounding box center [692, 383] width 1384 height 766
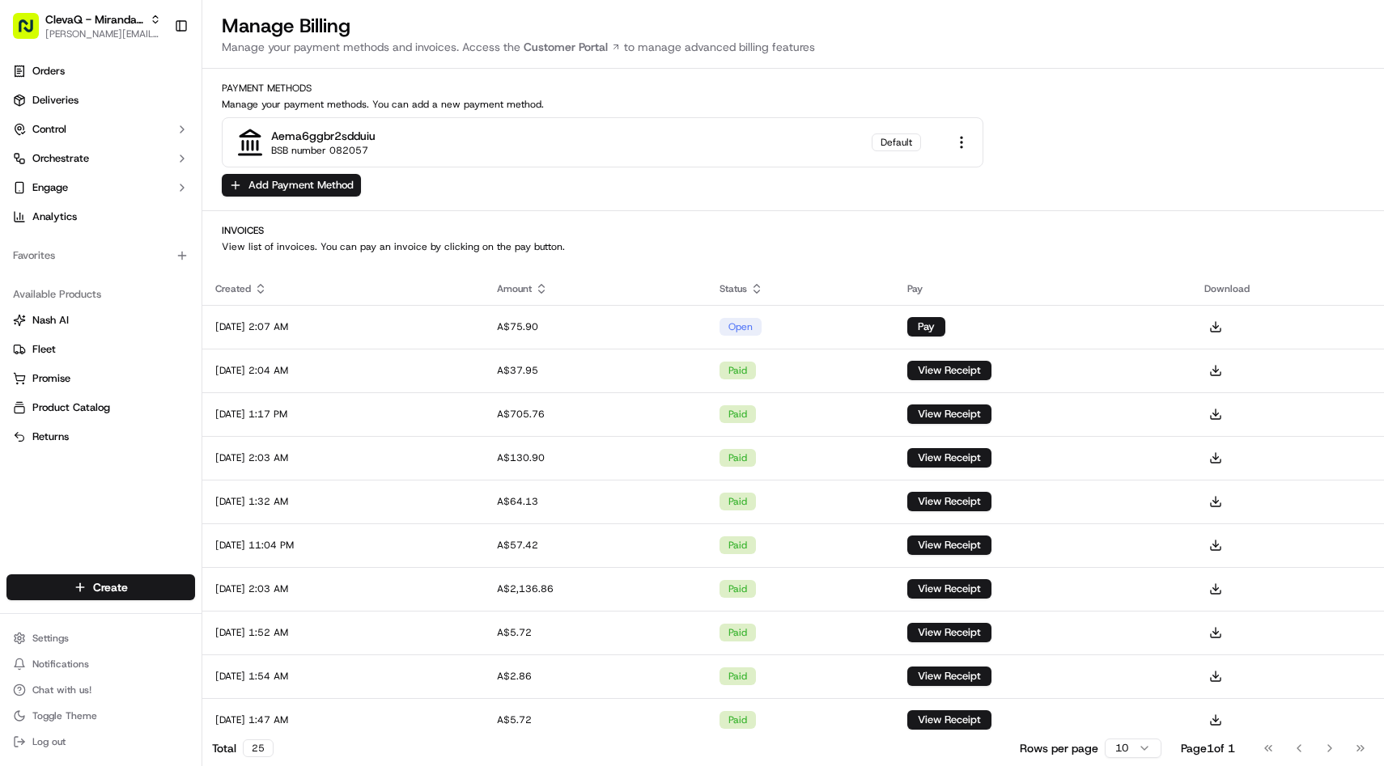
click at [25, 640] on html "[PERSON_NAME] RSL [PERSON_NAME][EMAIL_ADDRESS][DOMAIN_NAME] Toggle Sidebar Orde…" at bounding box center [692, 383] width 1384 height 766
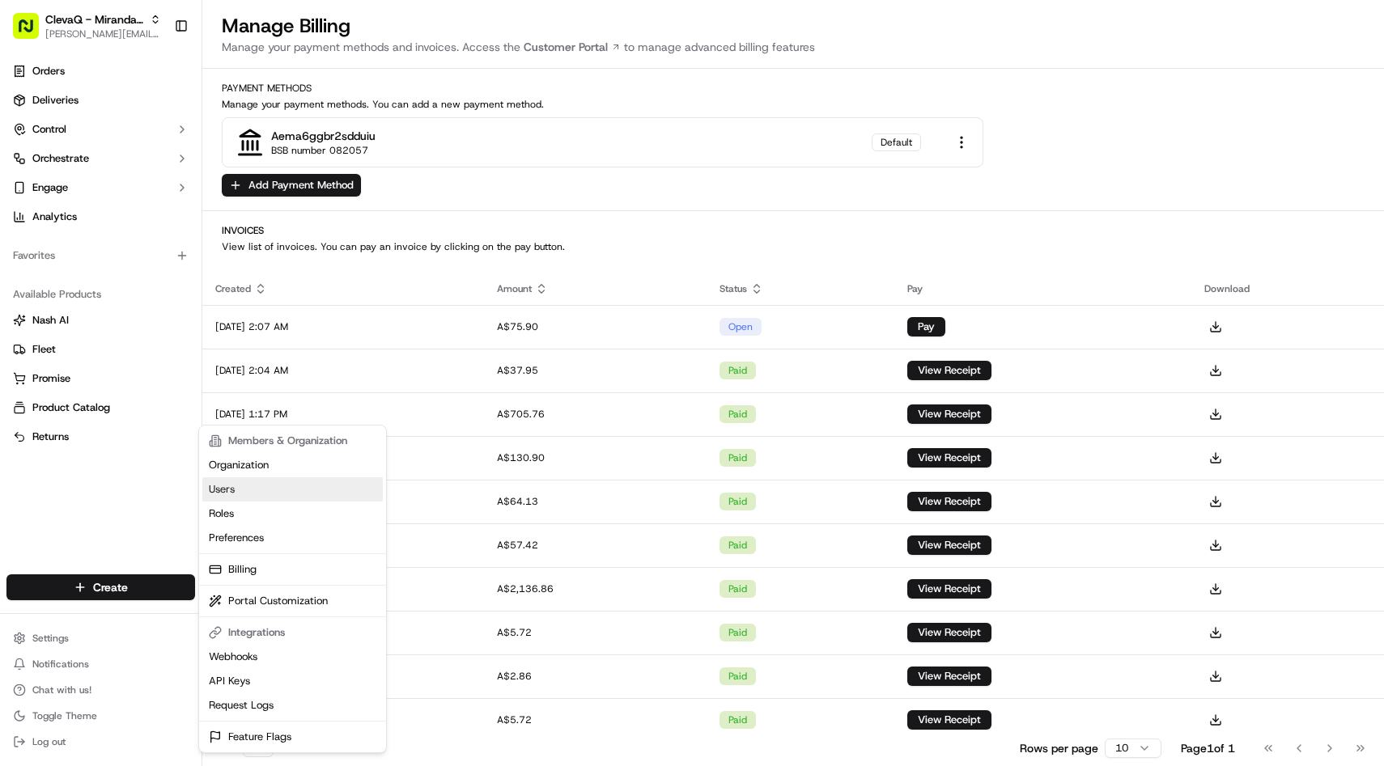
click at [245, 487] on link "Users" at bounding box center [292, 489] width 180 height 24
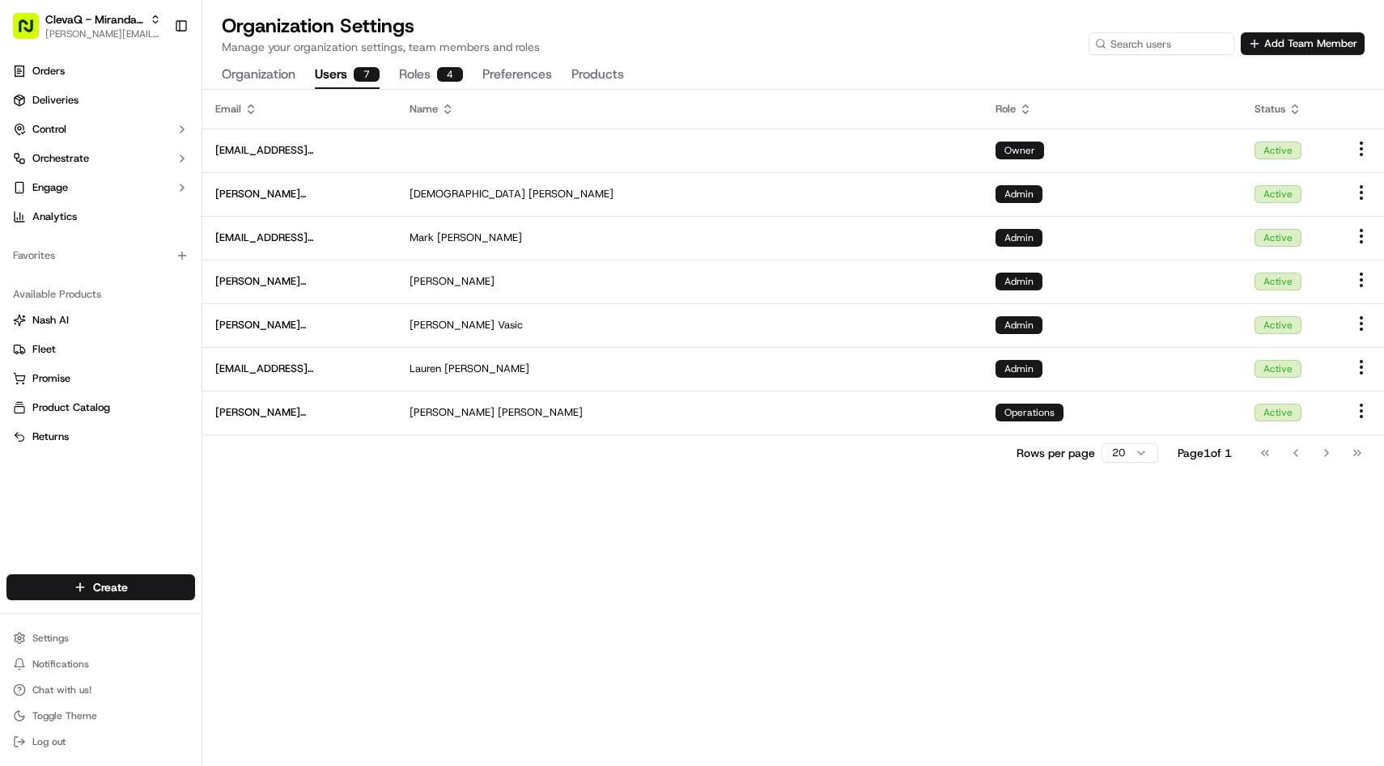
click at [278, 76] on button "Organization" at bounding box center [259, 75] width 74 height 28
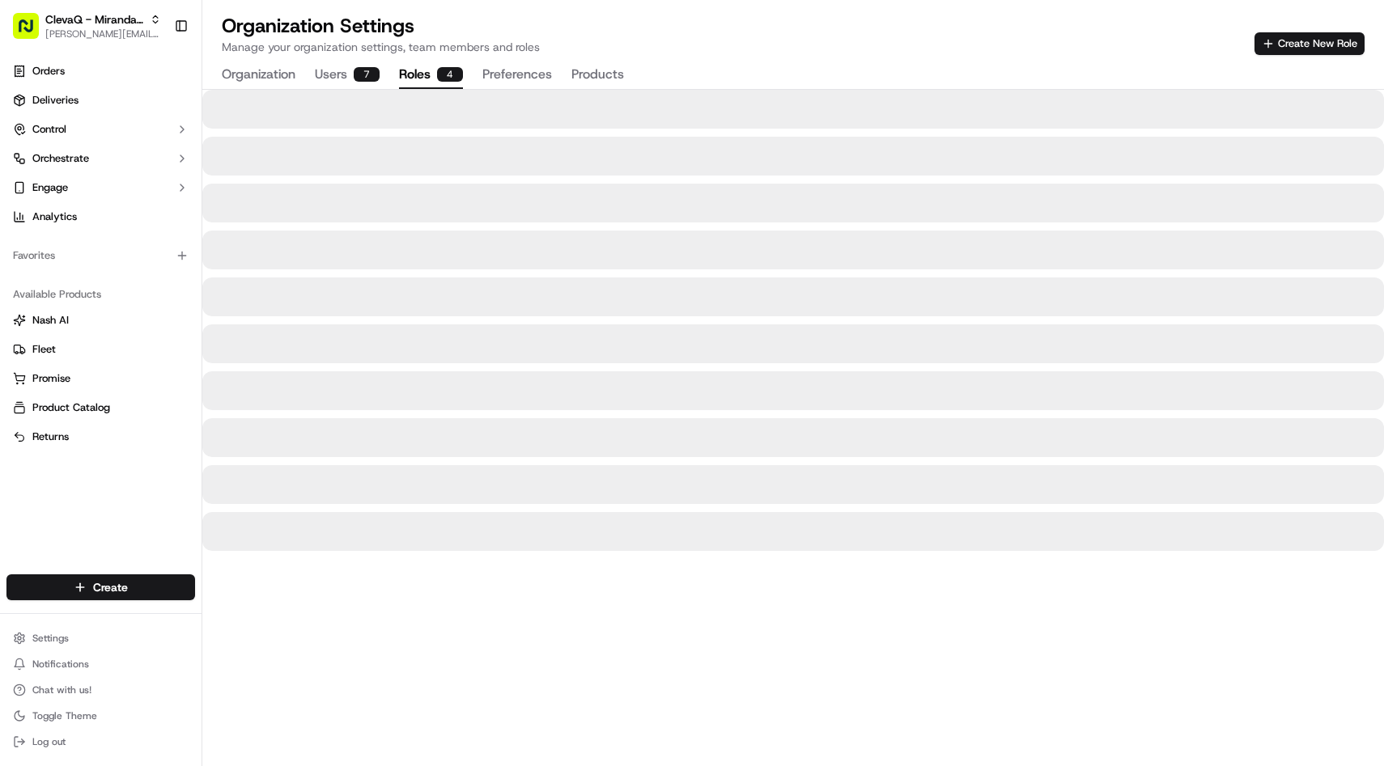
click at [430, 74] on button "Roles 4" at bounding box center [431, 75] width 64 height 28
